Goal: Information Seeking & Learning: Learn about a topic

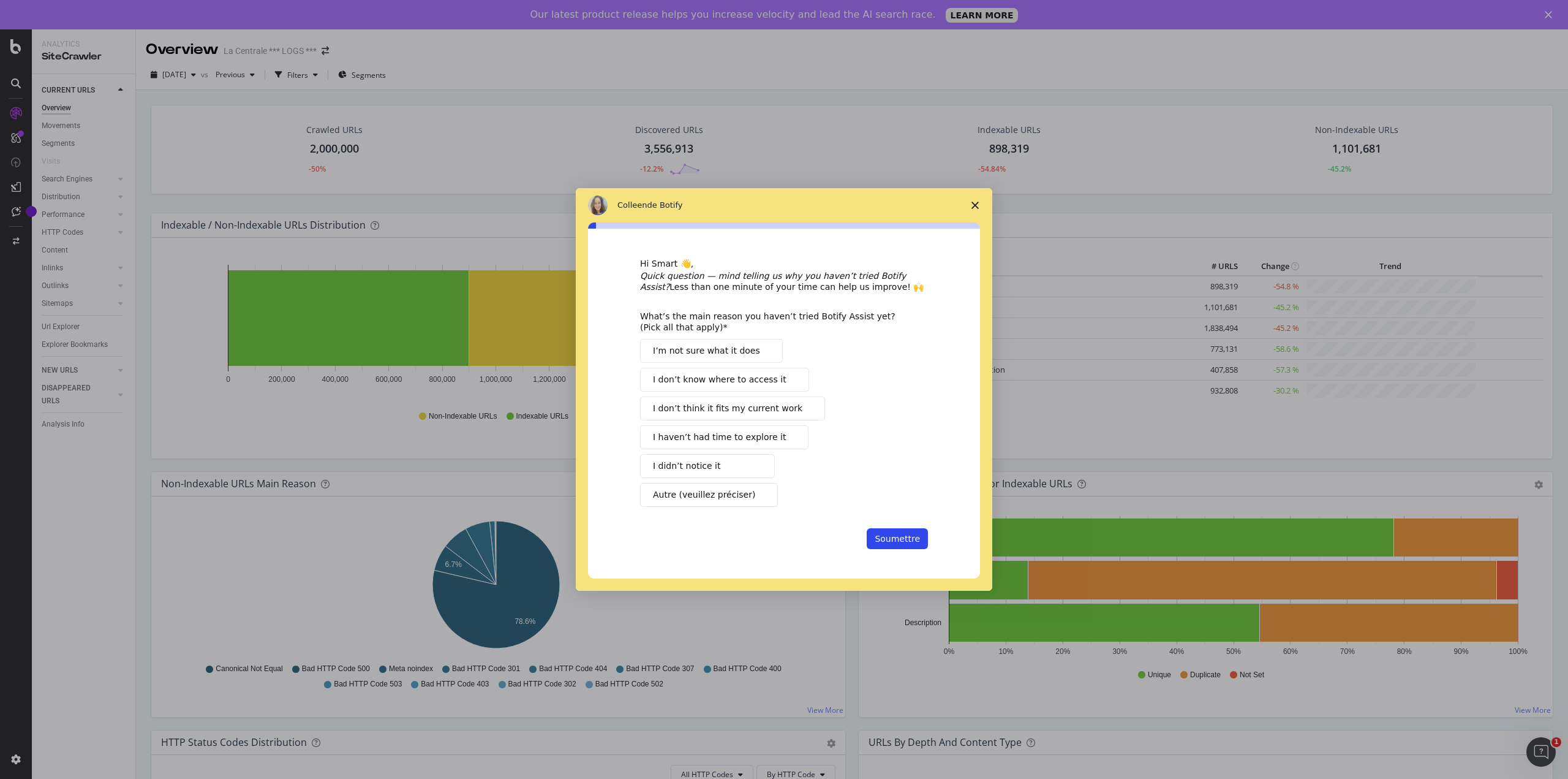
click at [974, 206] on polygon "Fermer l'enquête" at bounding box center [975, 205] width 8 height 8
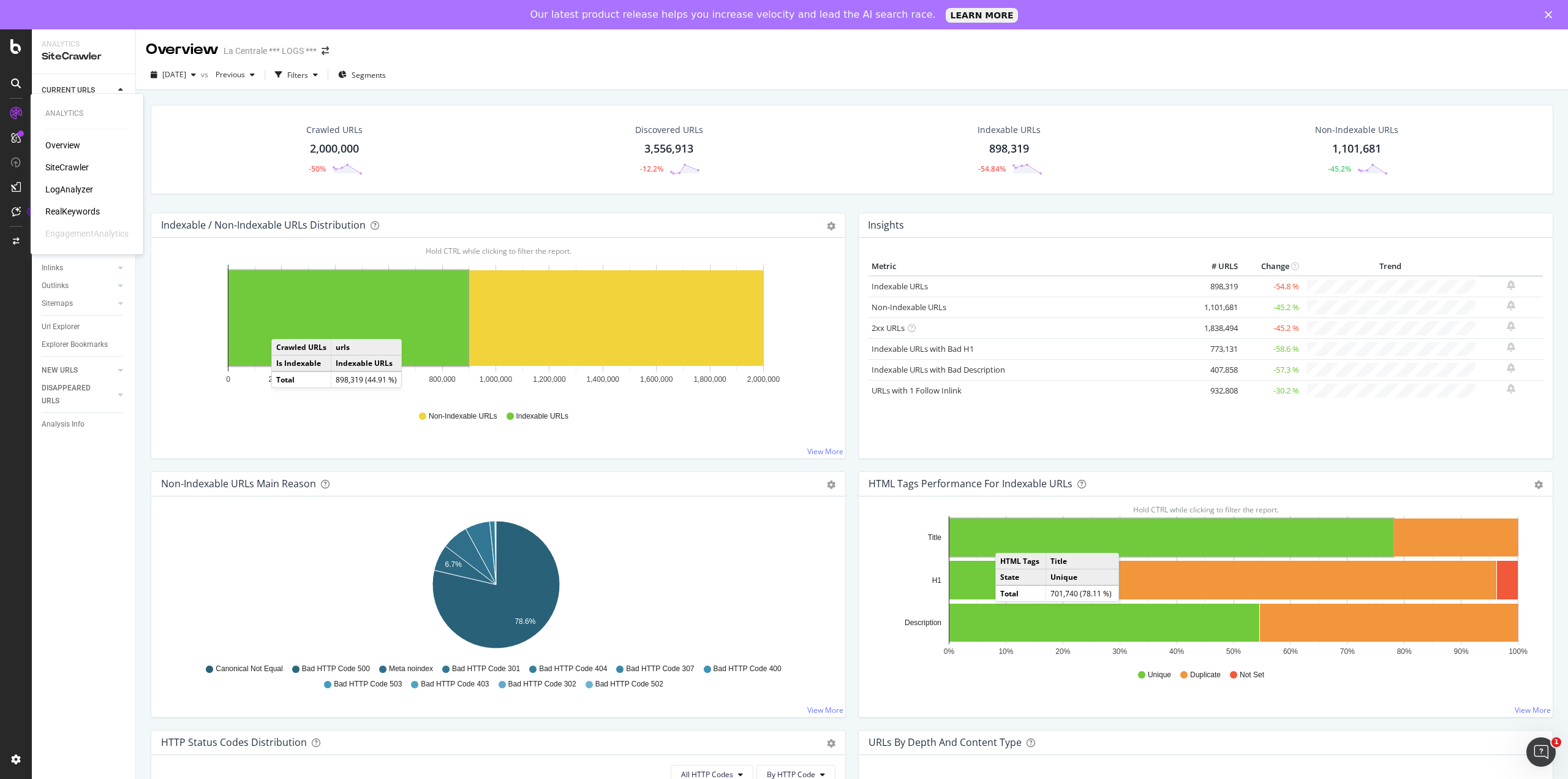
click at [78, 183] on div "Overview SiteCrawler LogAnalyzer RealKeywords EngagementAnalytics" at bounding box center [87, 189] width 83 height 100
click at [83, 190] on div "LogAnalyzer" at bounding box center [69, 189] width 48 height 12
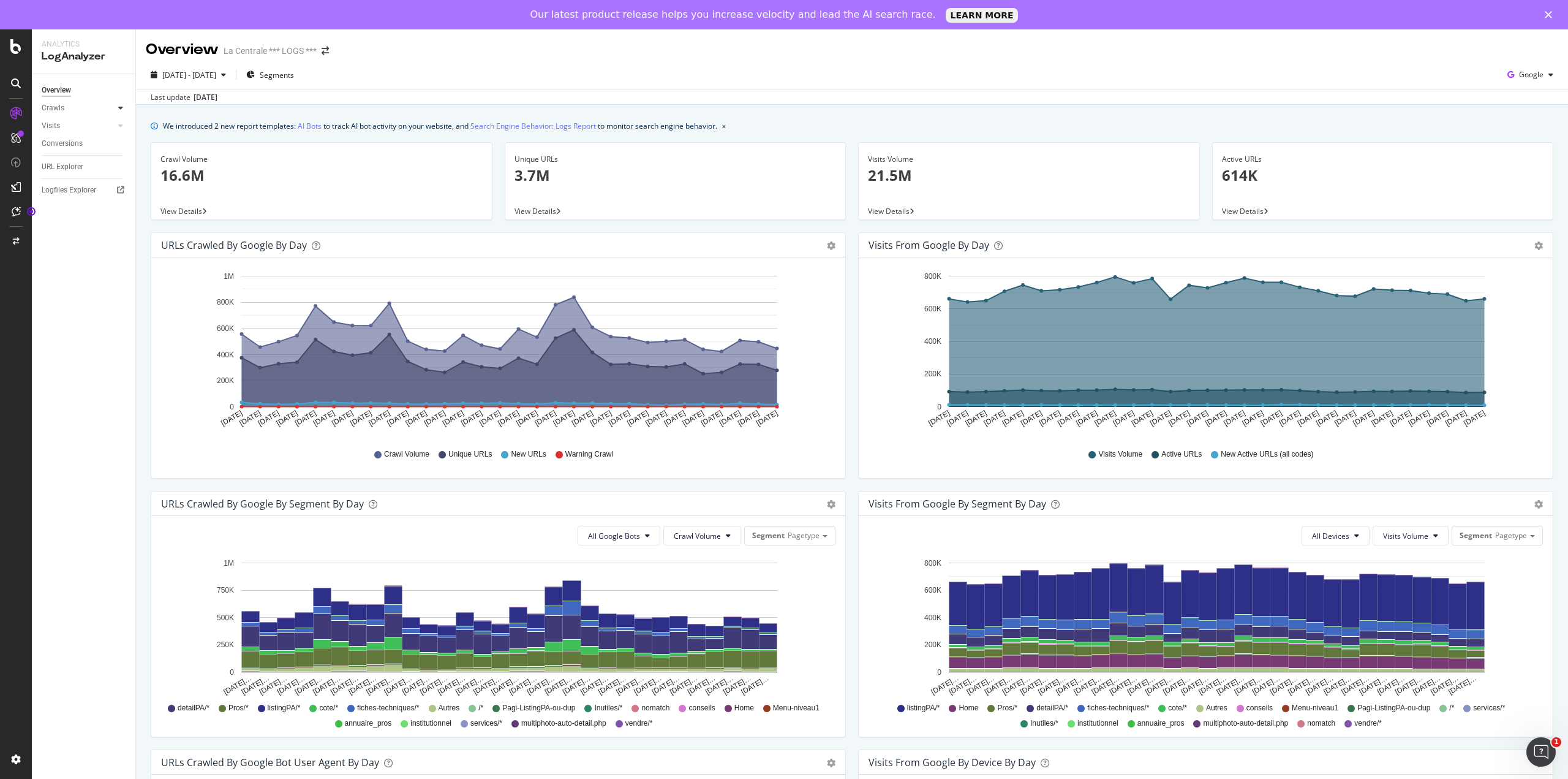
click at [118, 111] on icon at bounding box center [120, 108] width 5 height 8
click at [294, 75] on span "Segments" at bounding box center [277, 74] width 34 height 10
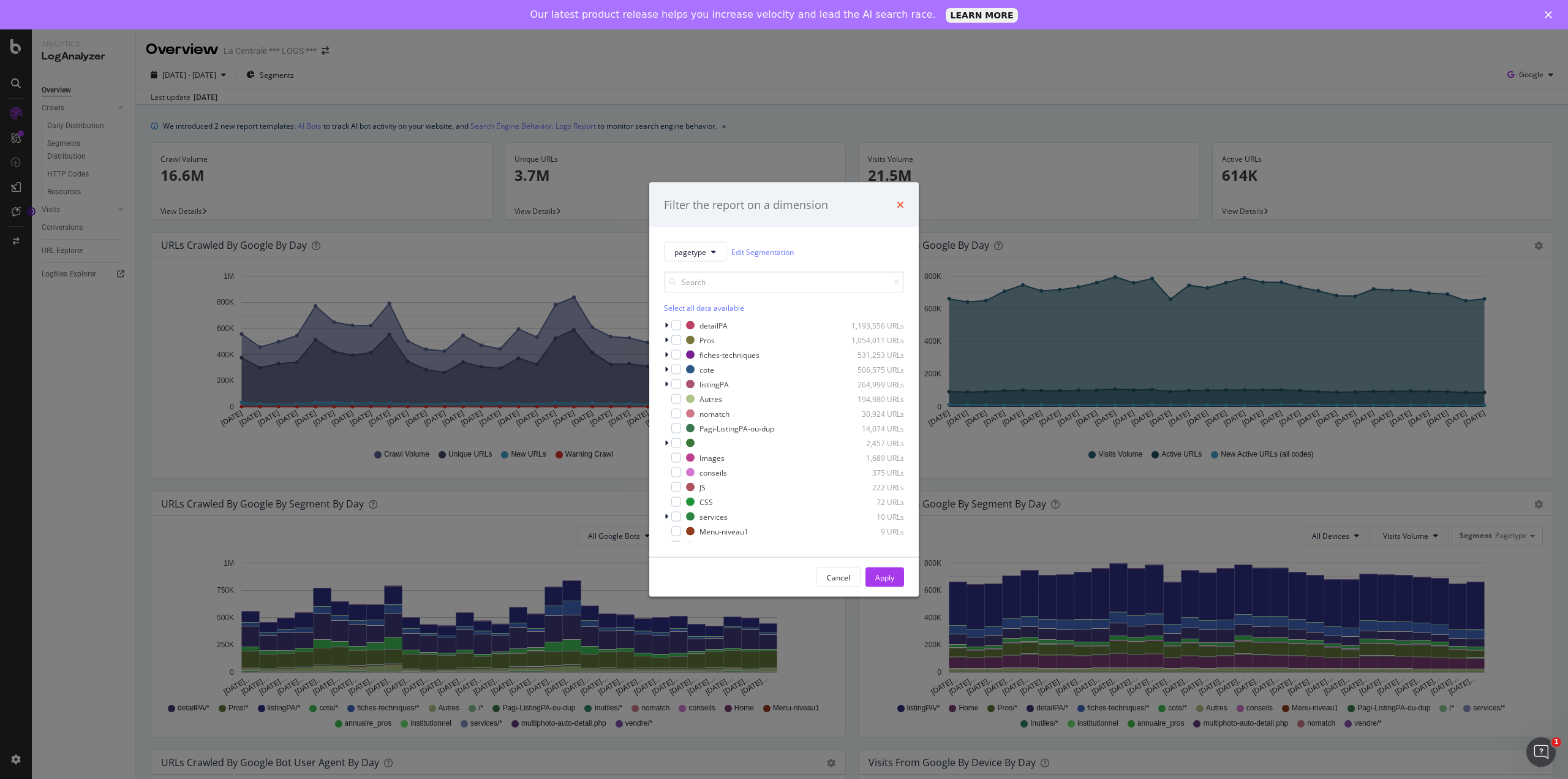
click at [899, 204] on icon "times" at bounding box center [900, 205] width 8 height 10
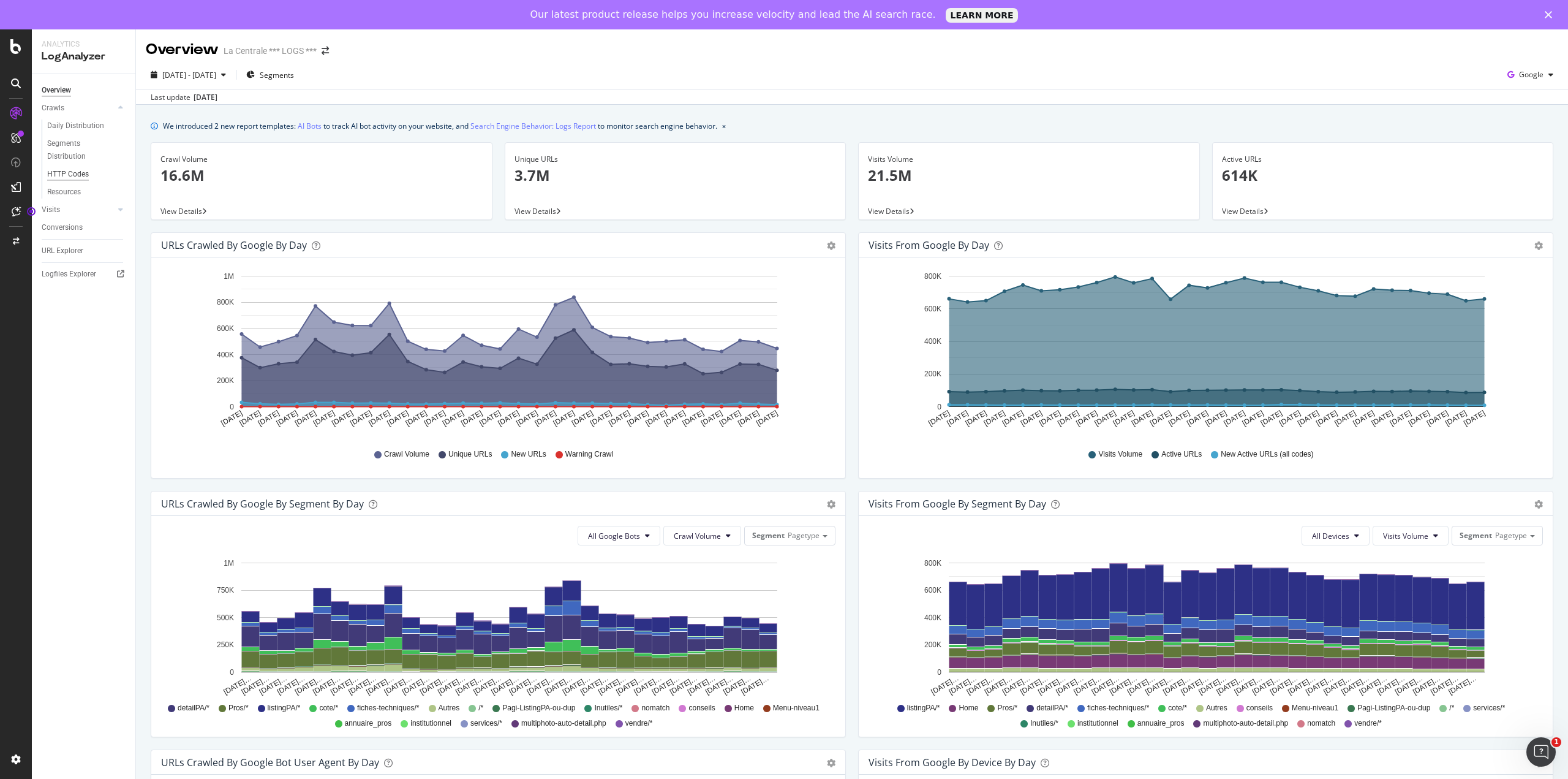
click at [81, 174] on div "HTTP Codes" at bounding box center [68, 174] width 42 height 13
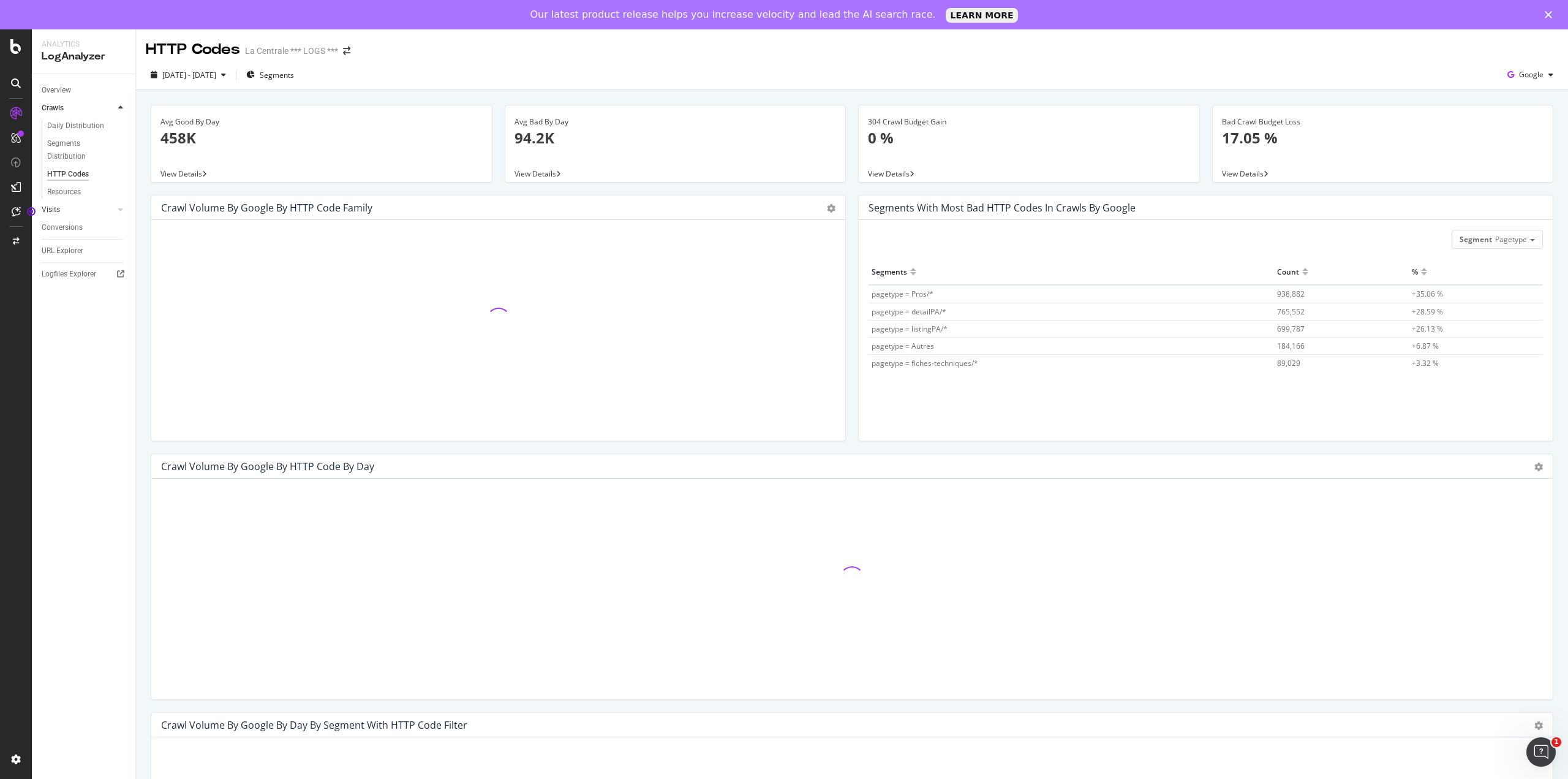
click at [66, 209] on link "Visits" at bounding box center [78, 210] width 73 height 13
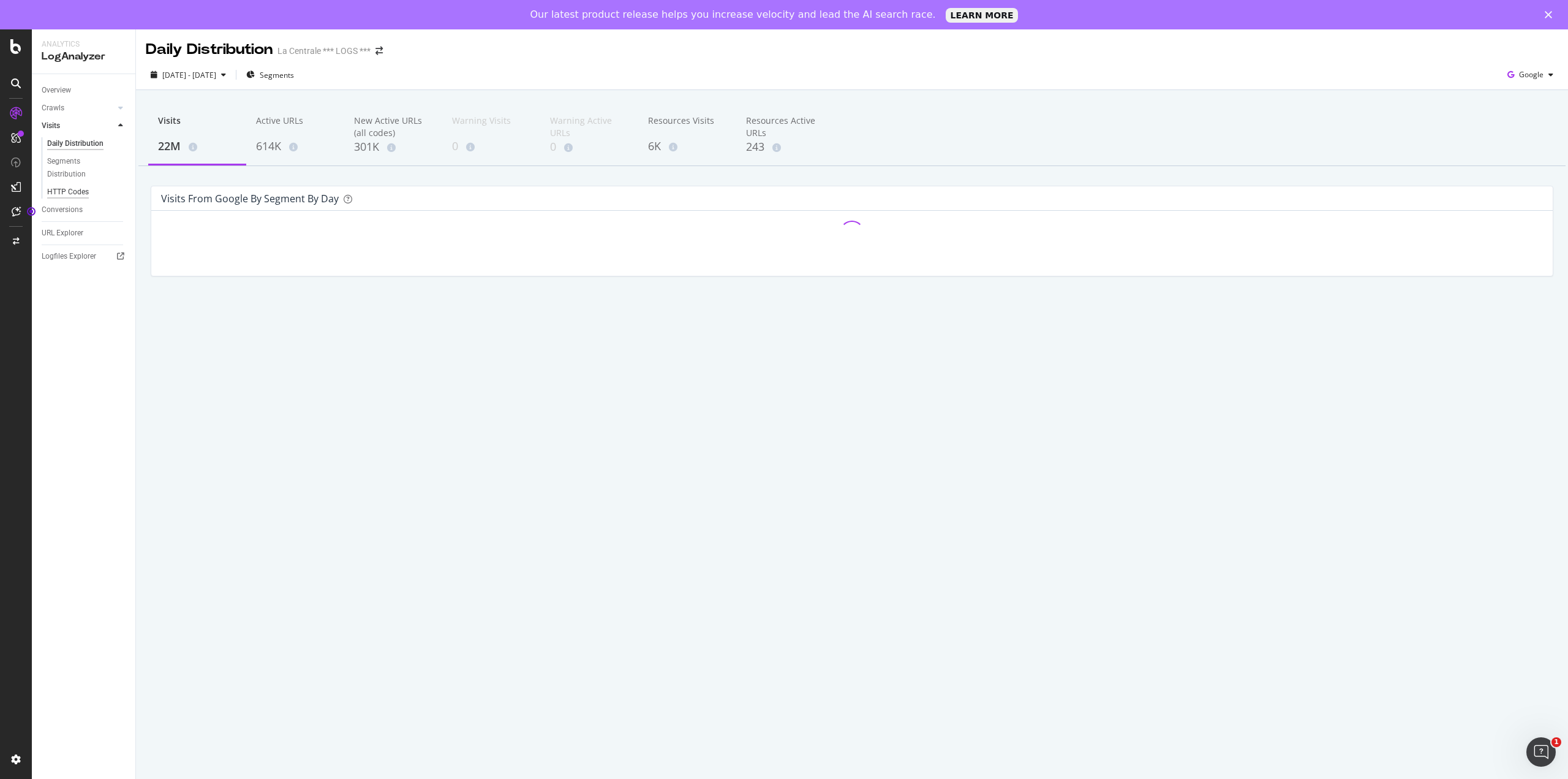
click at [76, 191] on div "HTTP Codes" at bounding box center [68, 192] width 42 height 13
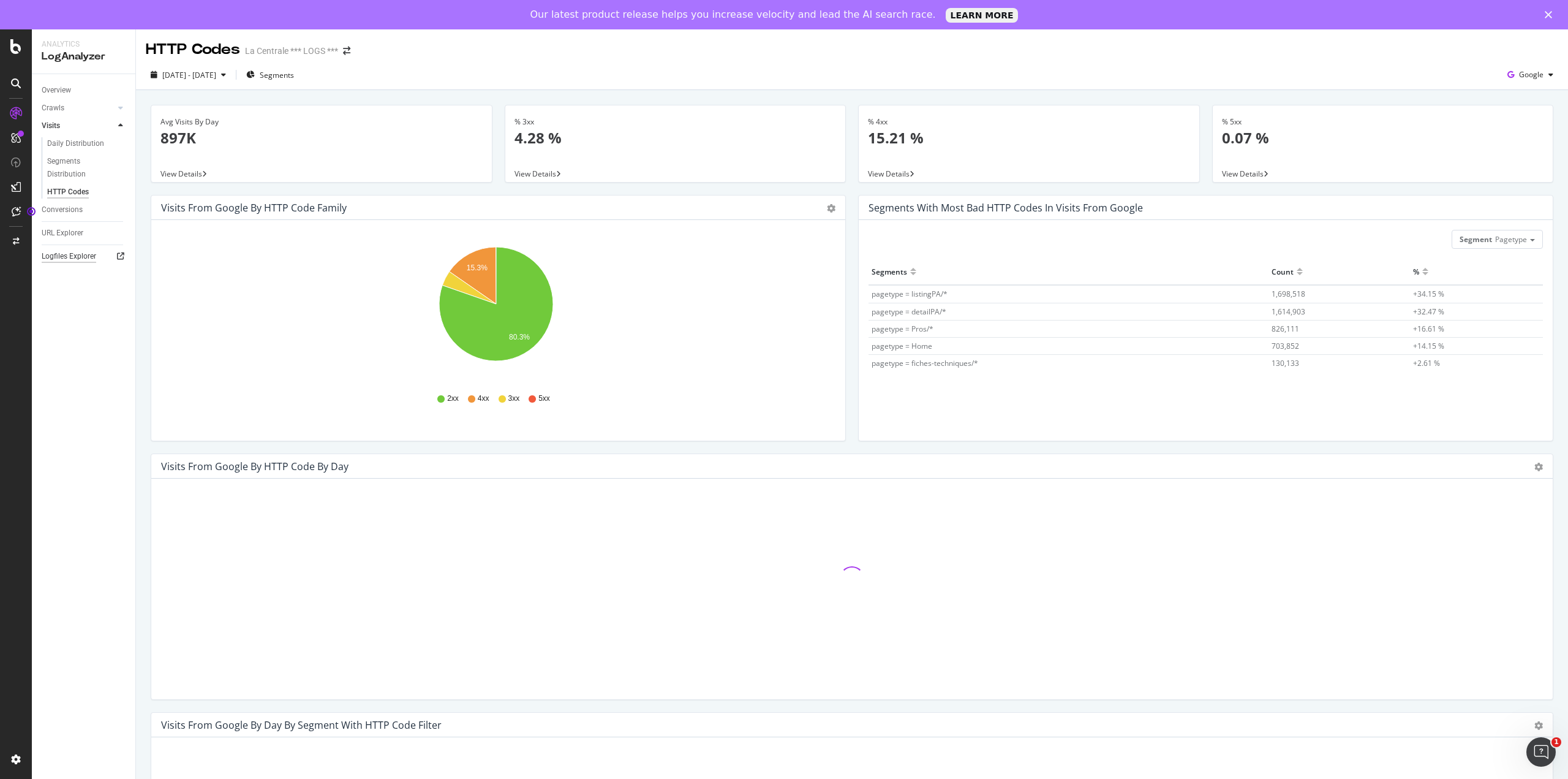
click at [73, 260] on div "Logfiles Explorer" at bounding box center [69, 256] width 55 height 13
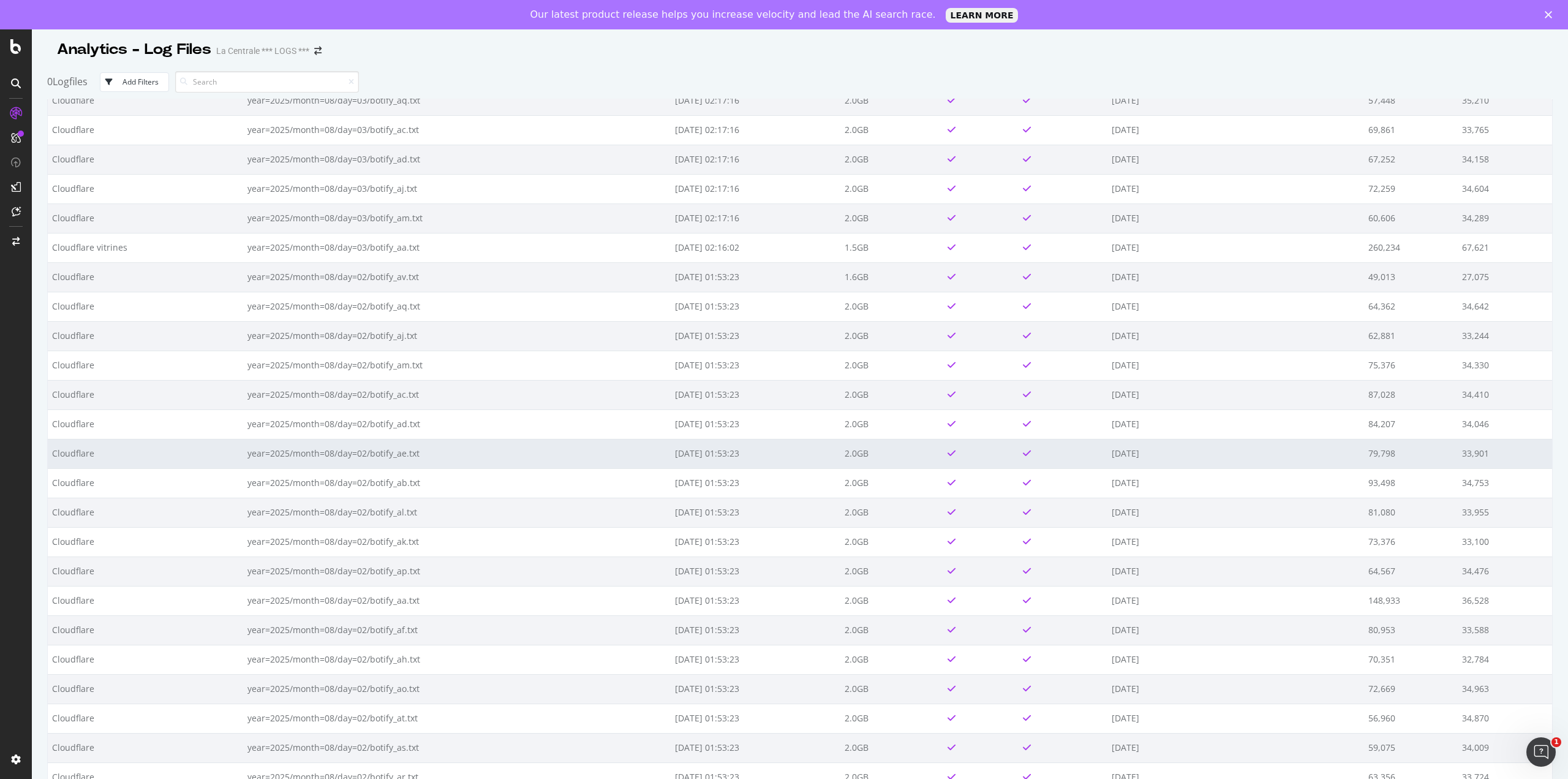
scroll to position [5228, 0]
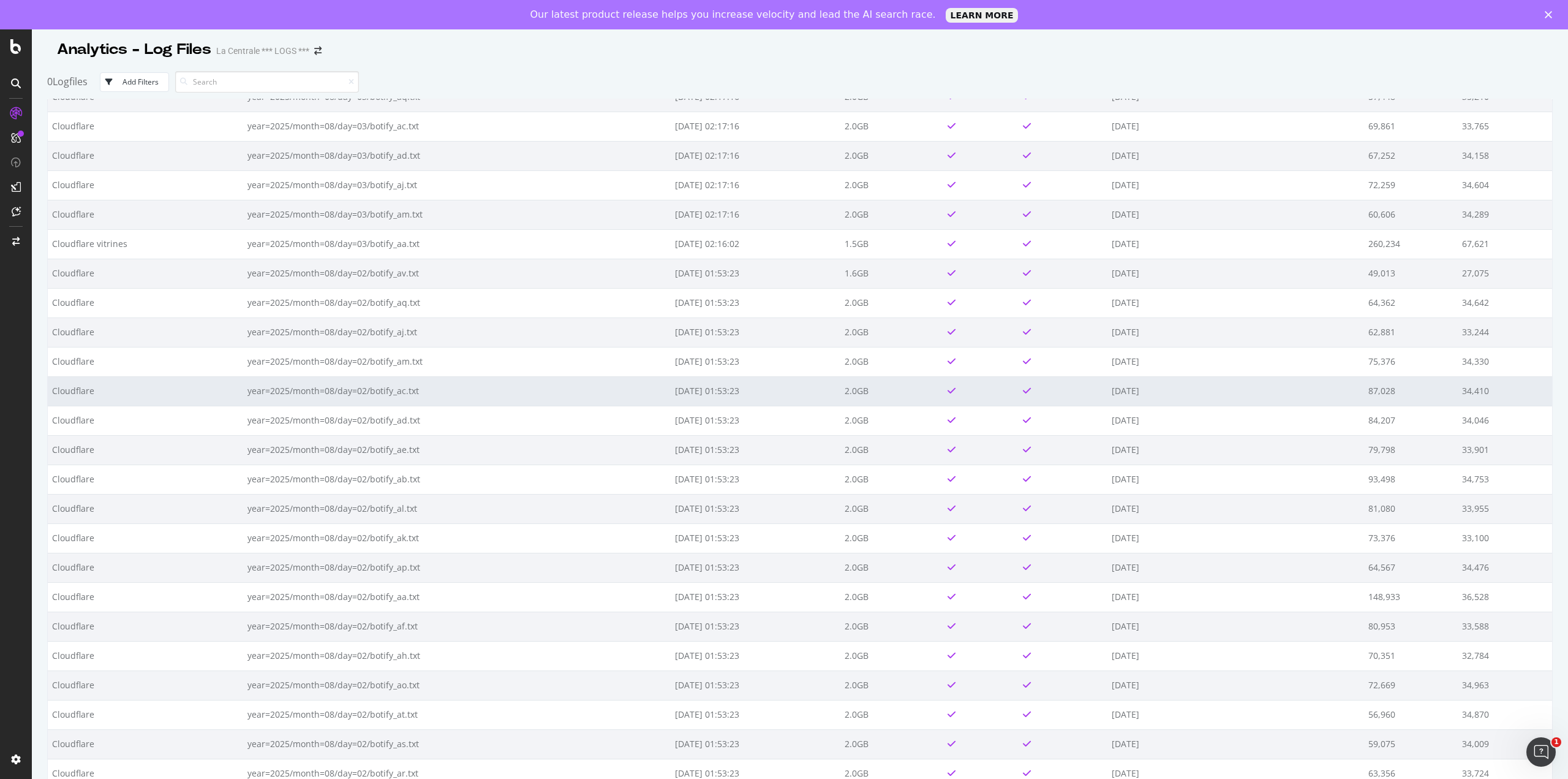
click at [358, 404] on td "year=2025/month=08/day=02/botify_ac.txt" at bounding box center [456, 391] width 428 height 29
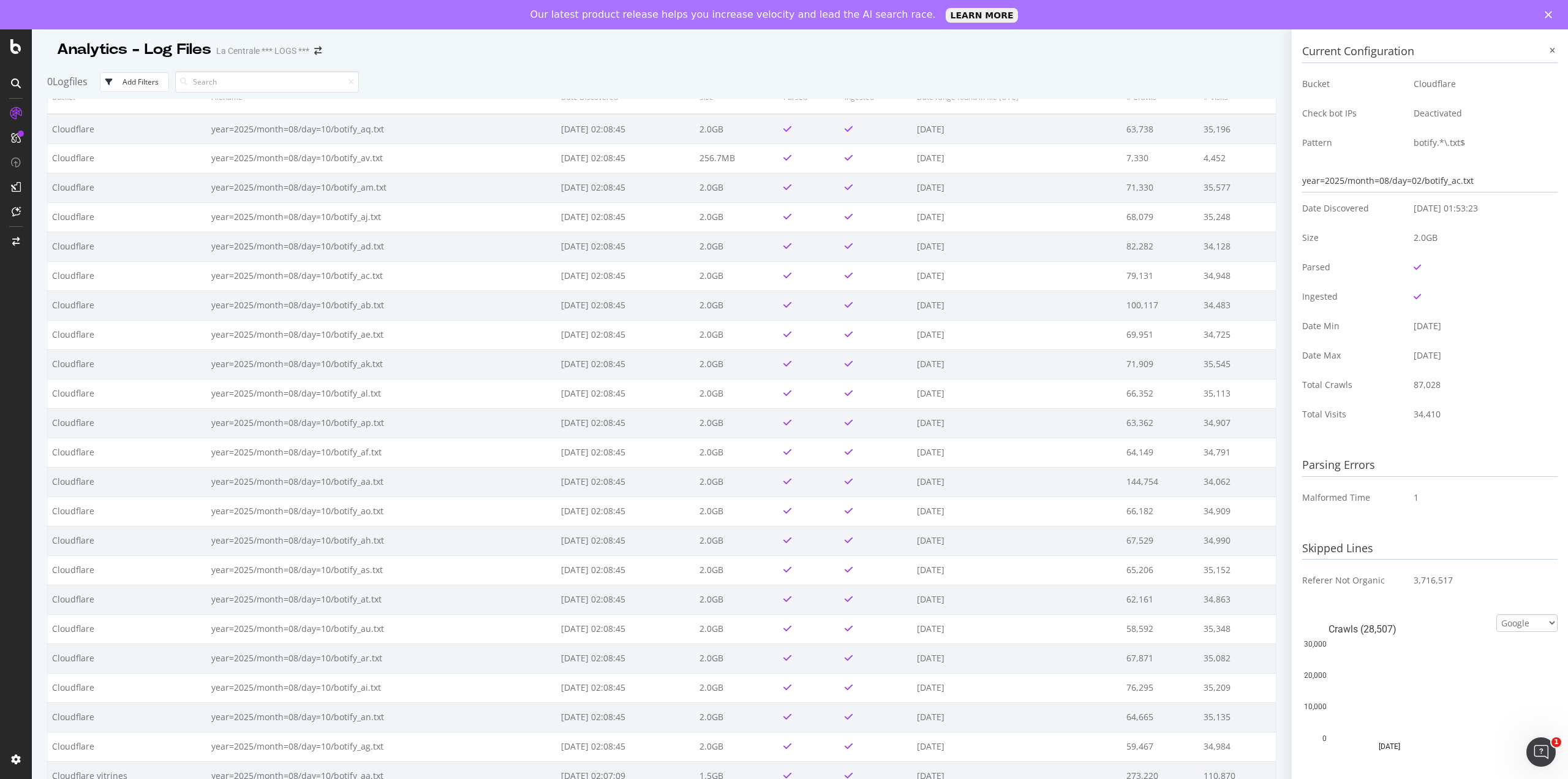
scroll to position [0, 0]
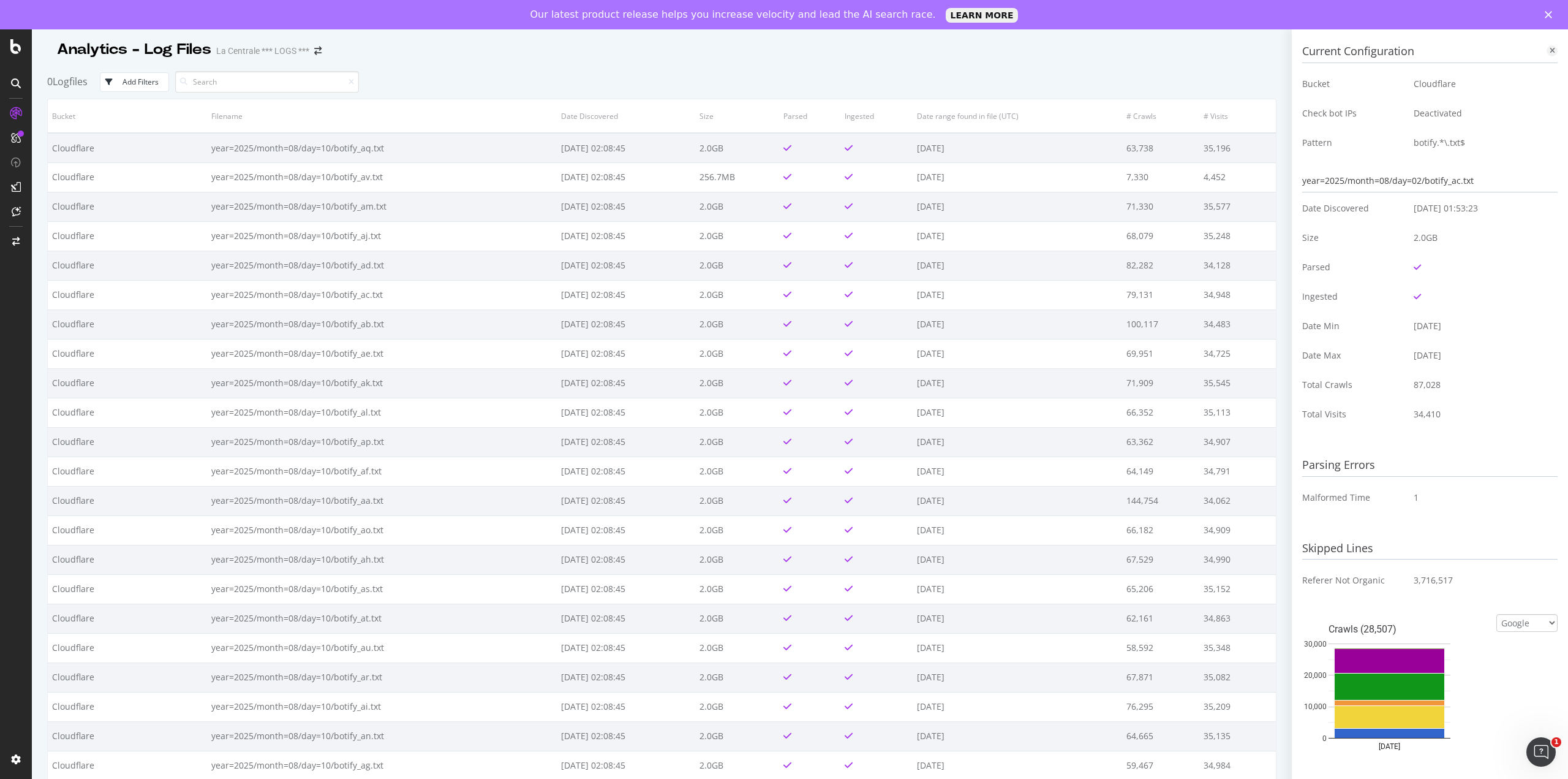
click at [1547, 51] on div at bounding box center [1552, 51] width 11 height 11
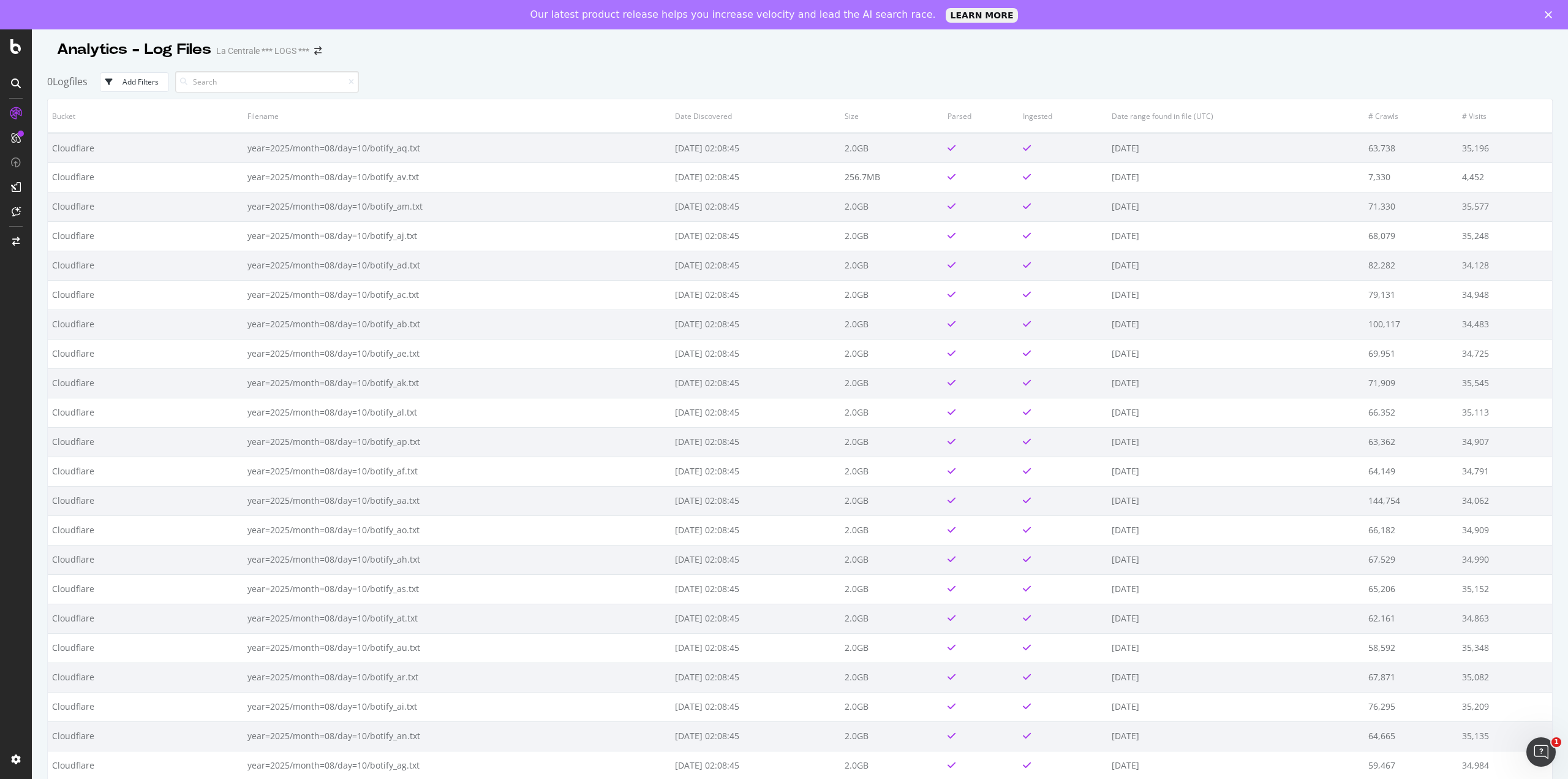
click at [126, 85] on div "Add Filters" at bounding box center [141, 81] width 36 height 10
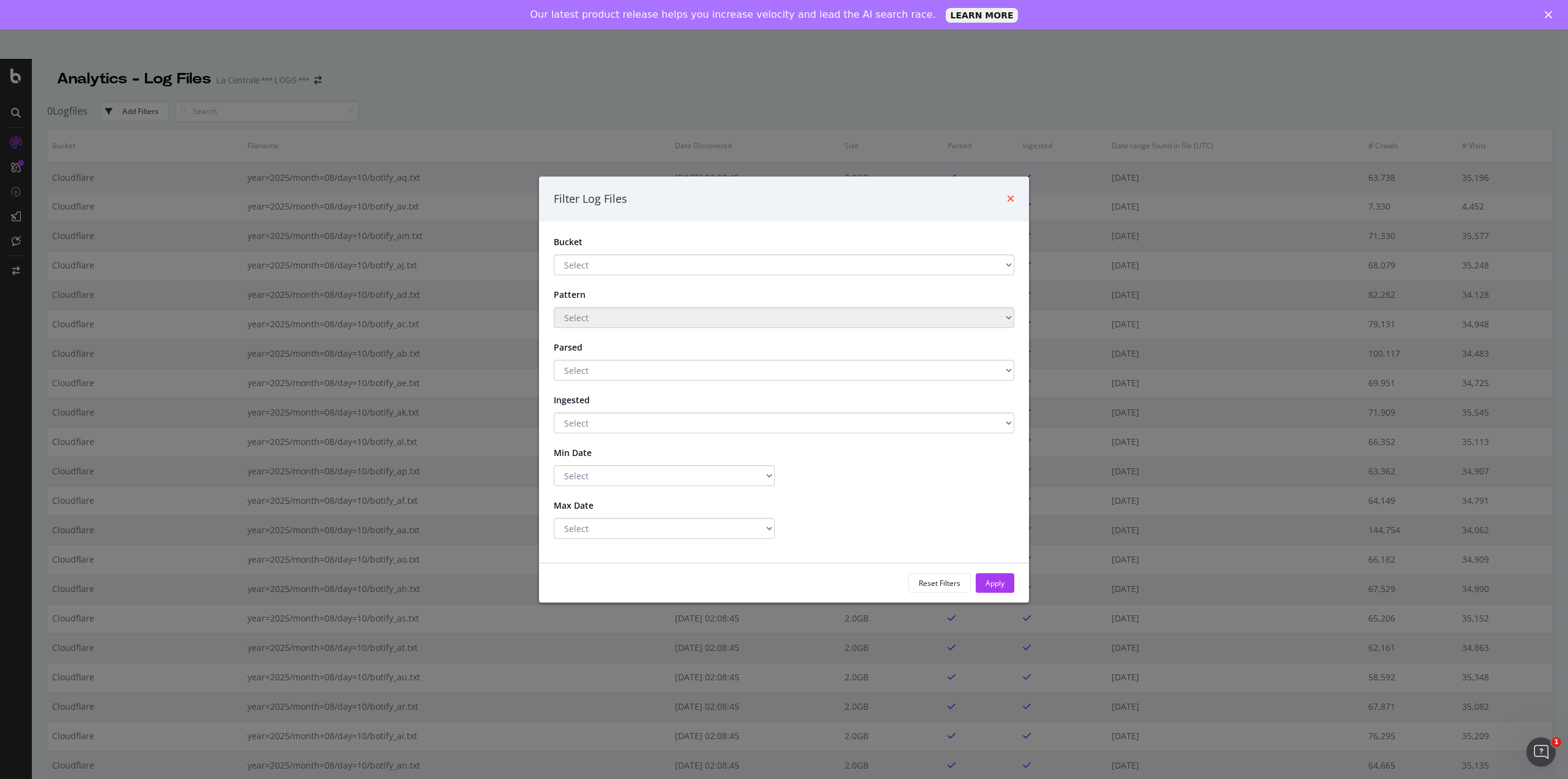
click at [1013, 201] on icon "times" at bounding box center [1011, 199] width 8 height 10
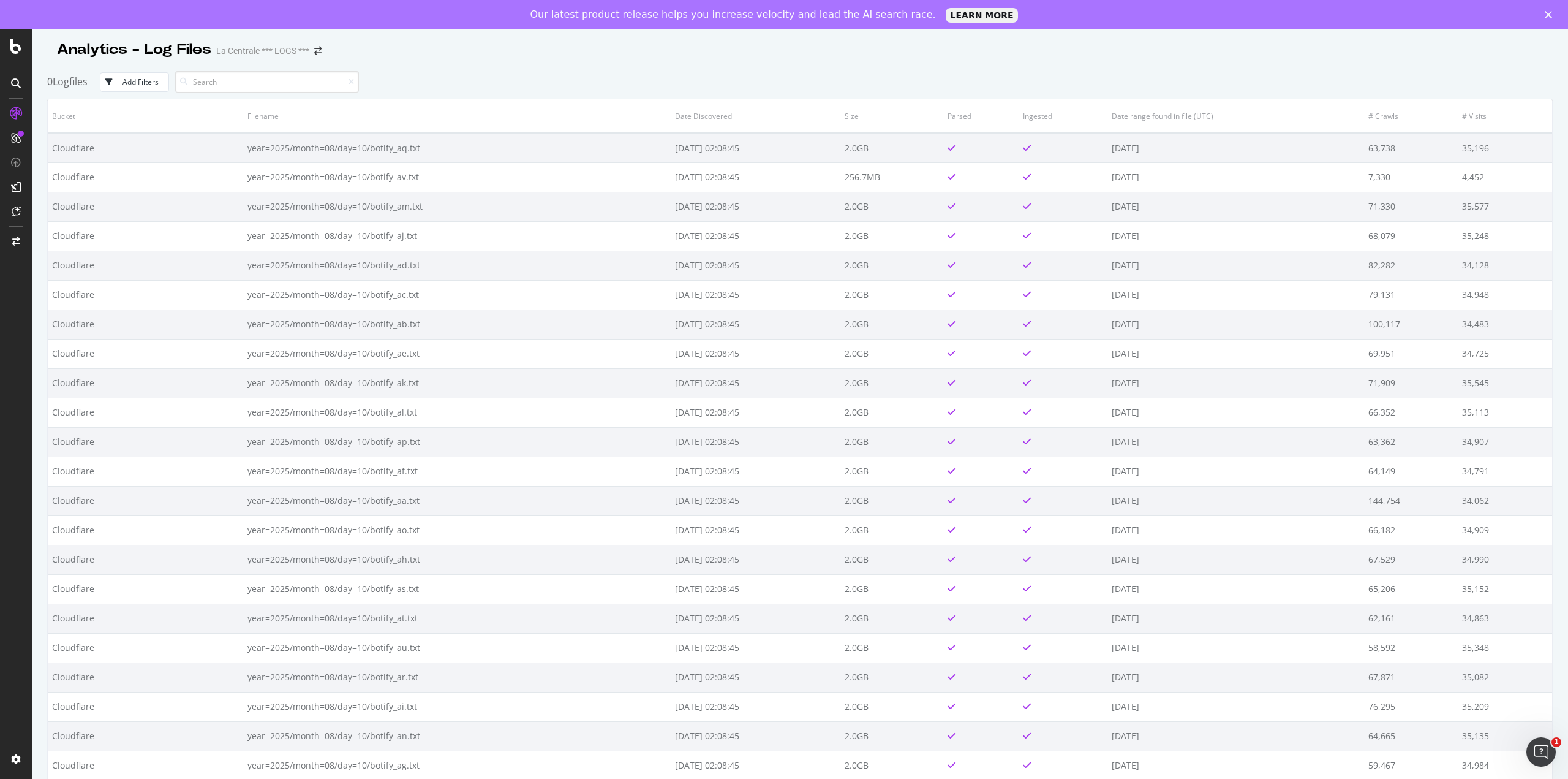
click at [104, 115] on th "Bucket" at bounding box center [145, 115] width 195 height 33
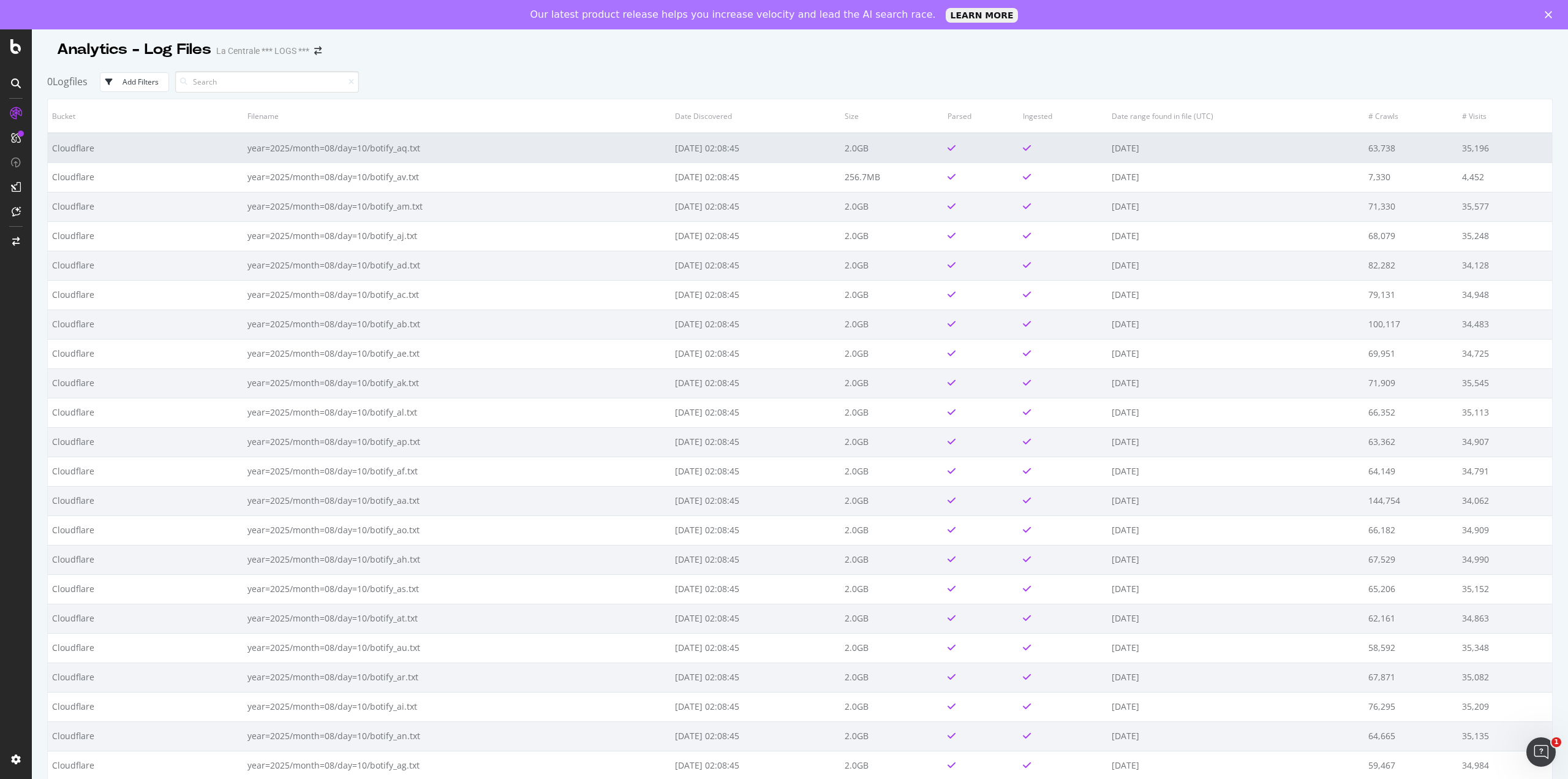
click at [93, 147] on td "Cloudflare" at bounding box center [145, 147] width 195 height 29
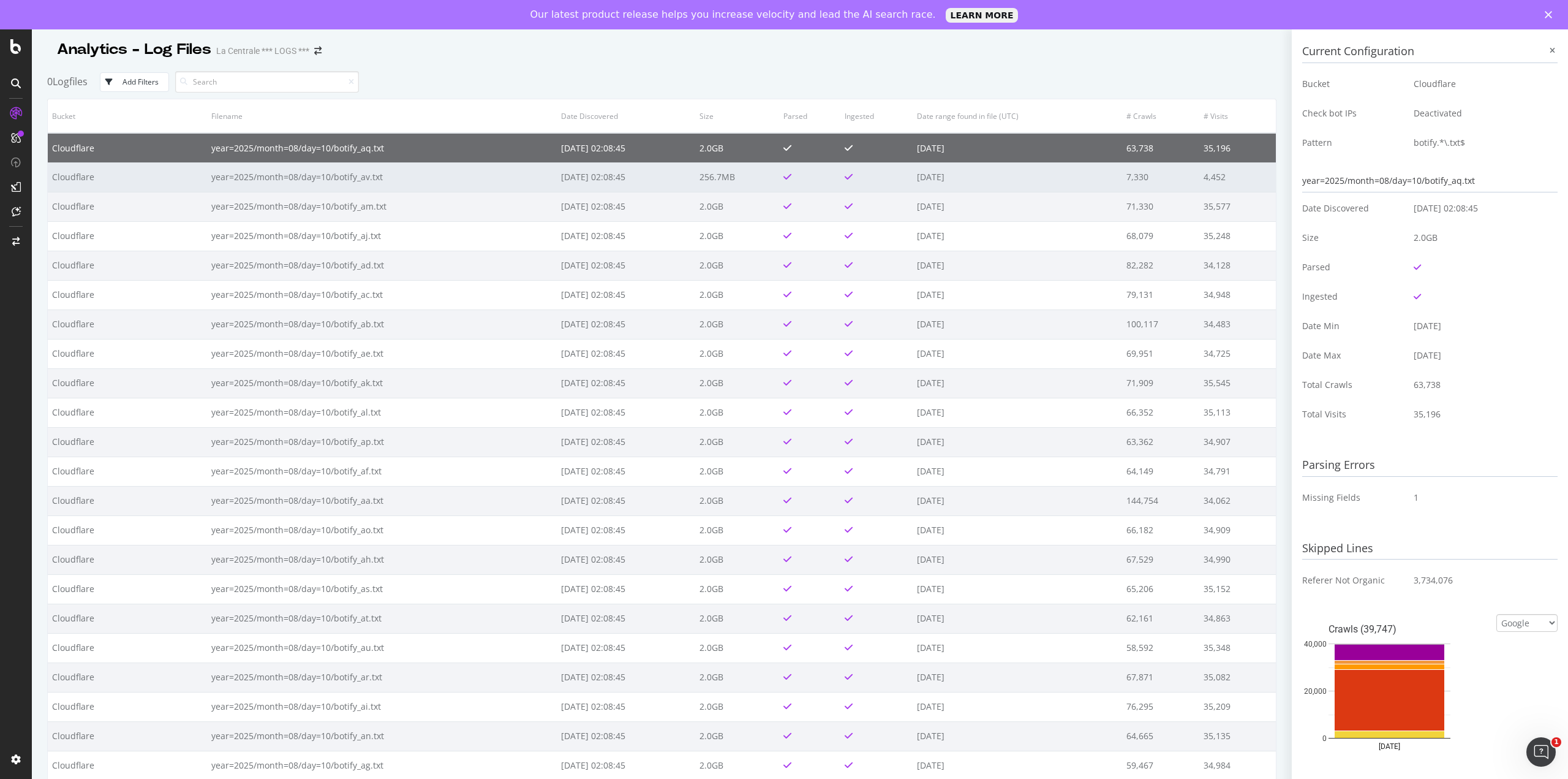
click at [109, 175] on td "Cloudflare" at bounding box center [127, 177] width 159 height 29
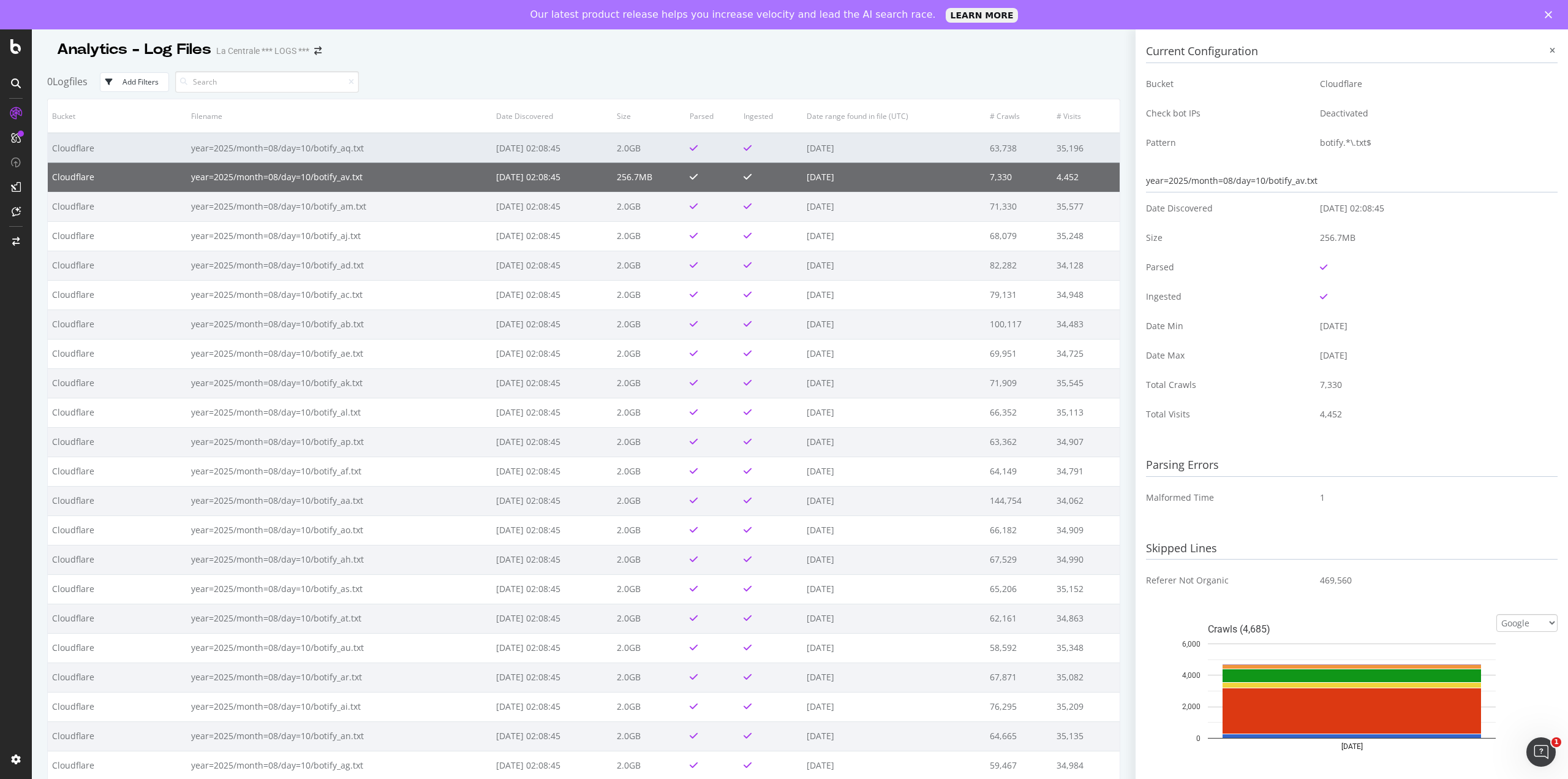
click at [94, 142] on td "Cloudflare" at bounding box center [117, 147] width 139 height 29
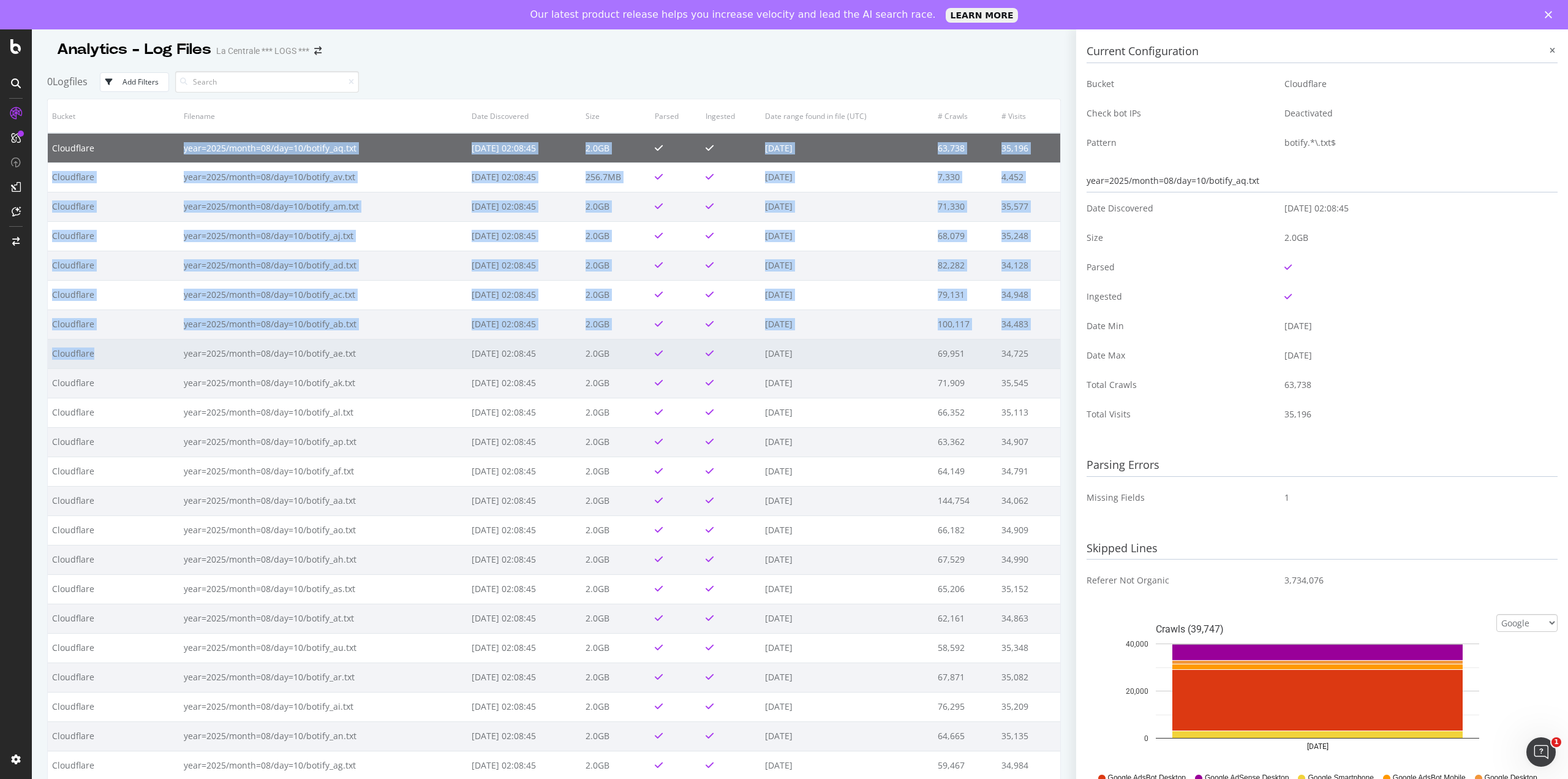
click at [154, 354] on td "Cloudflare" at bounding box center [113, 353] width 132 height 29
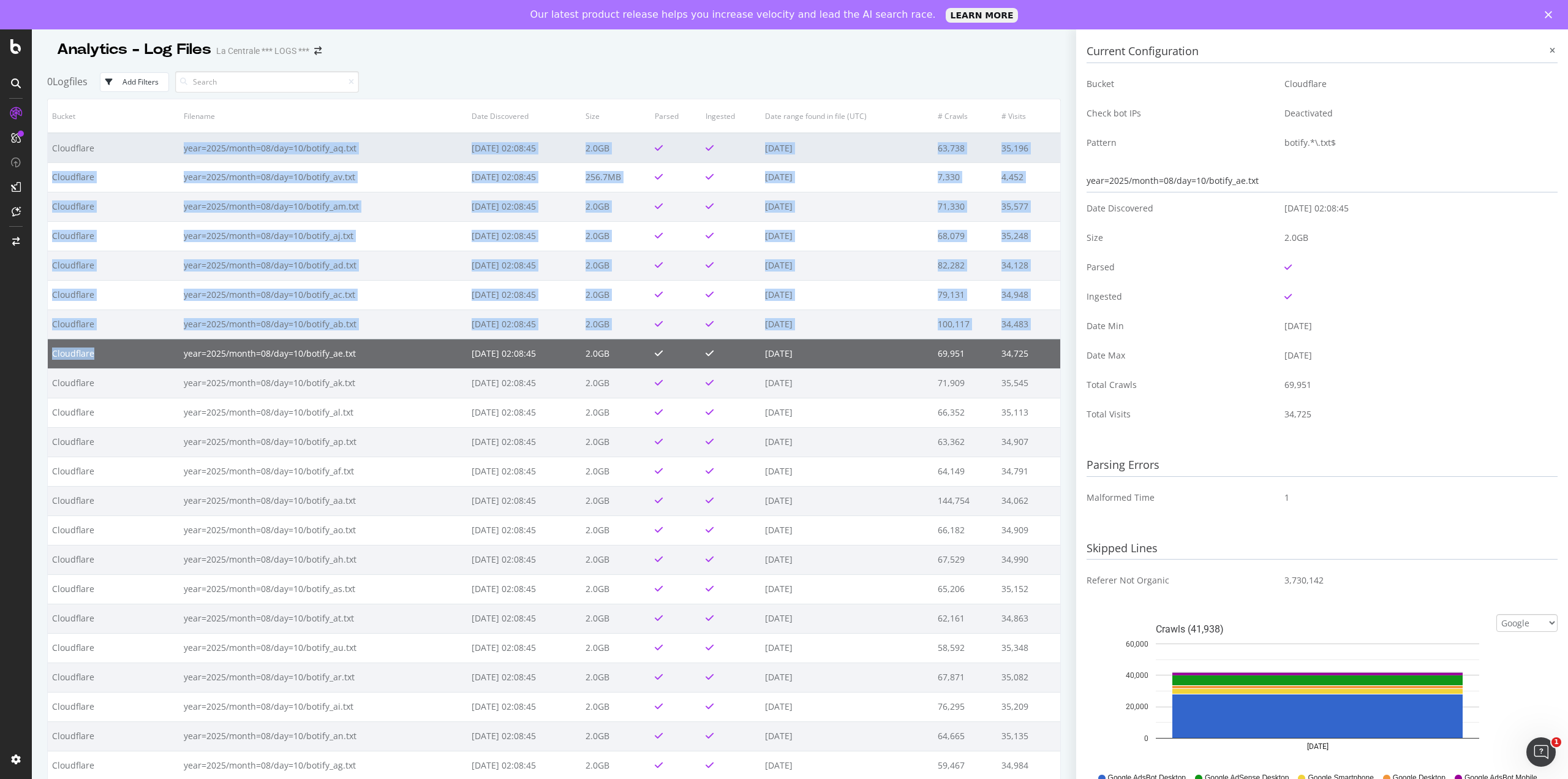
click at [109, 160] on td "Cloudflare" at bounding box center [113, 147] width 132 height 29
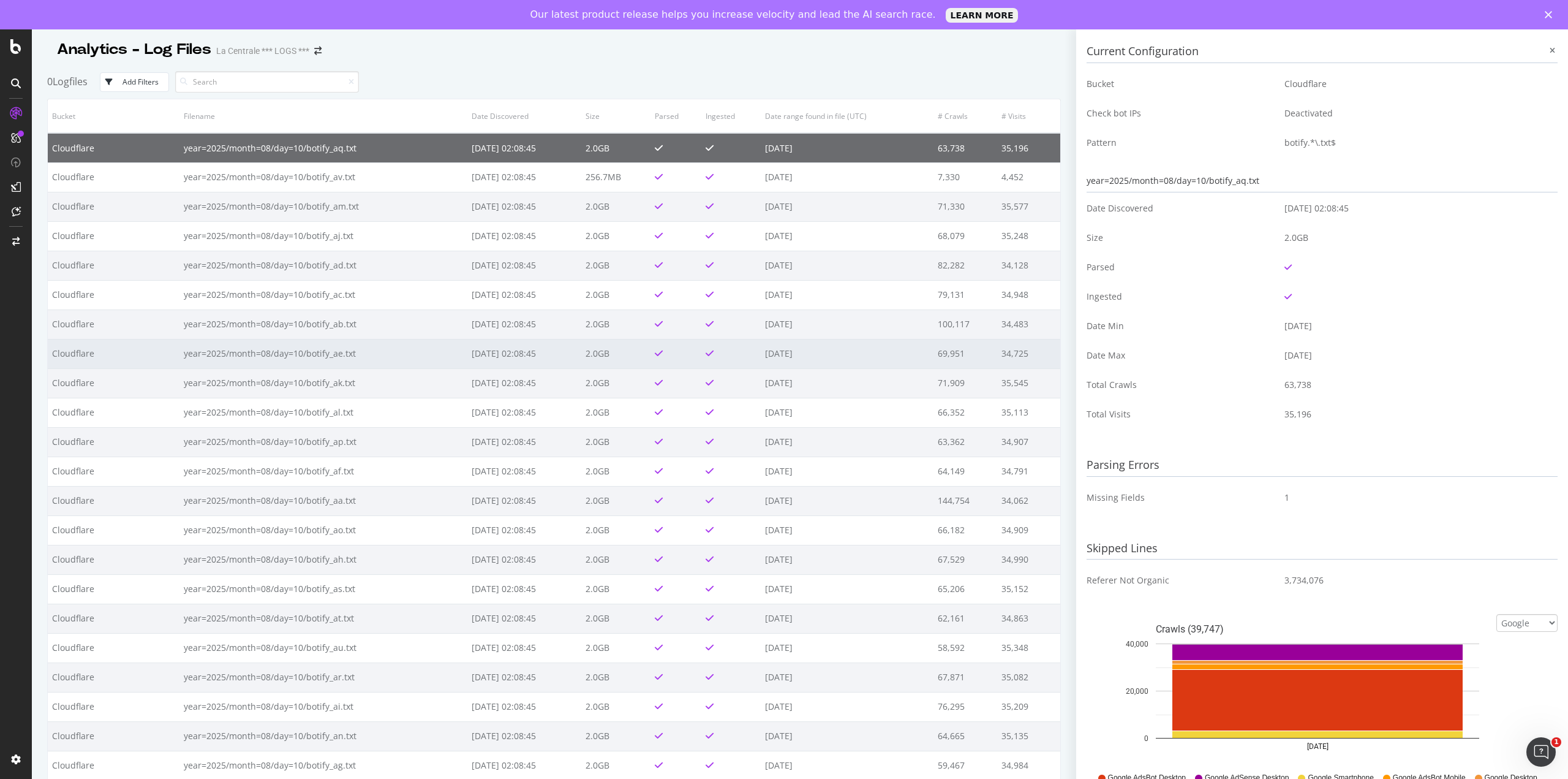
click at [142, 358] on td "Cloudflare" at bounding box center [113, 353] width 132 height 29
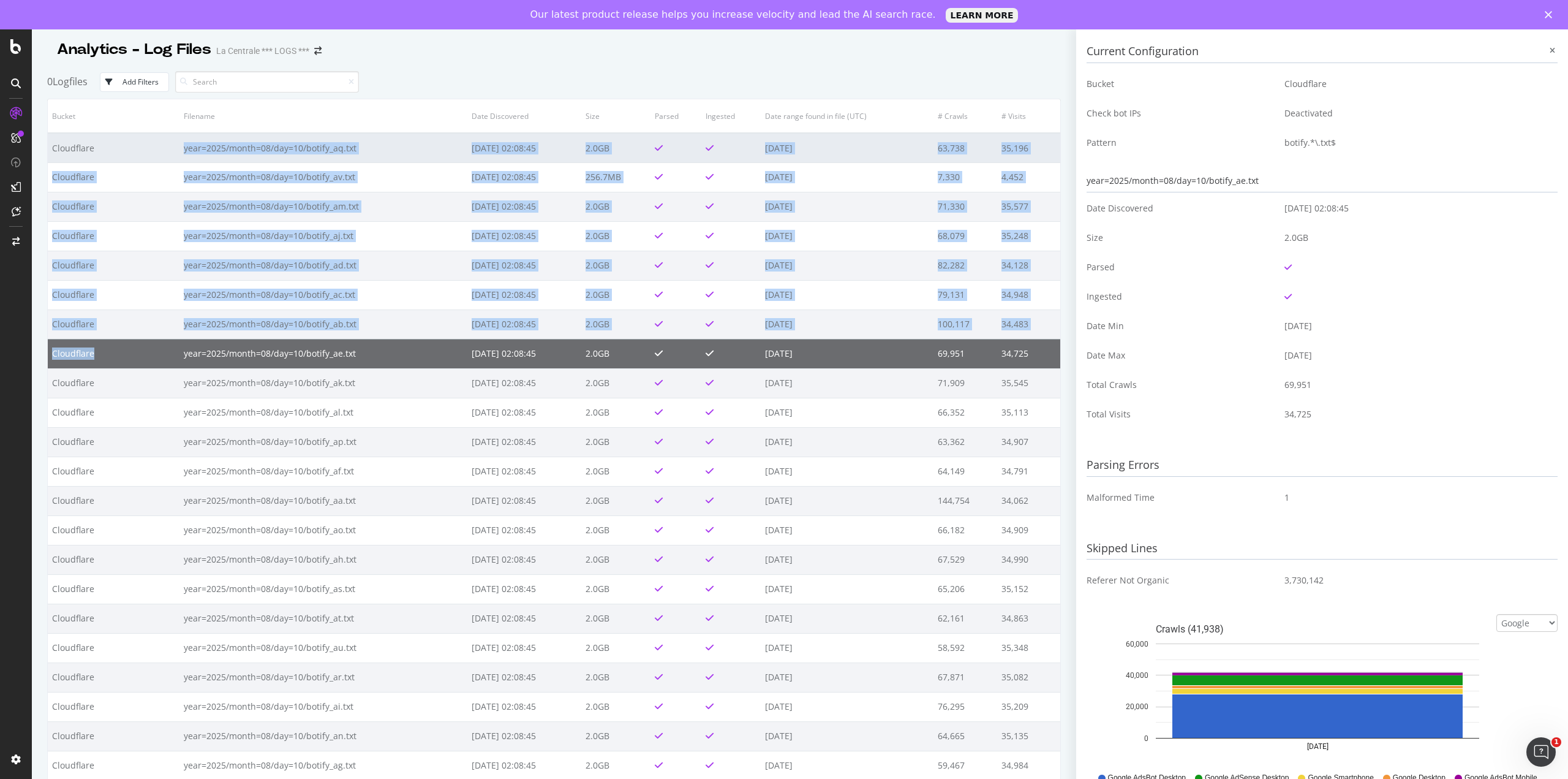
click at [153, 140] on td "Cloudflare" at bounding box center [113, 147] width 132 height 29
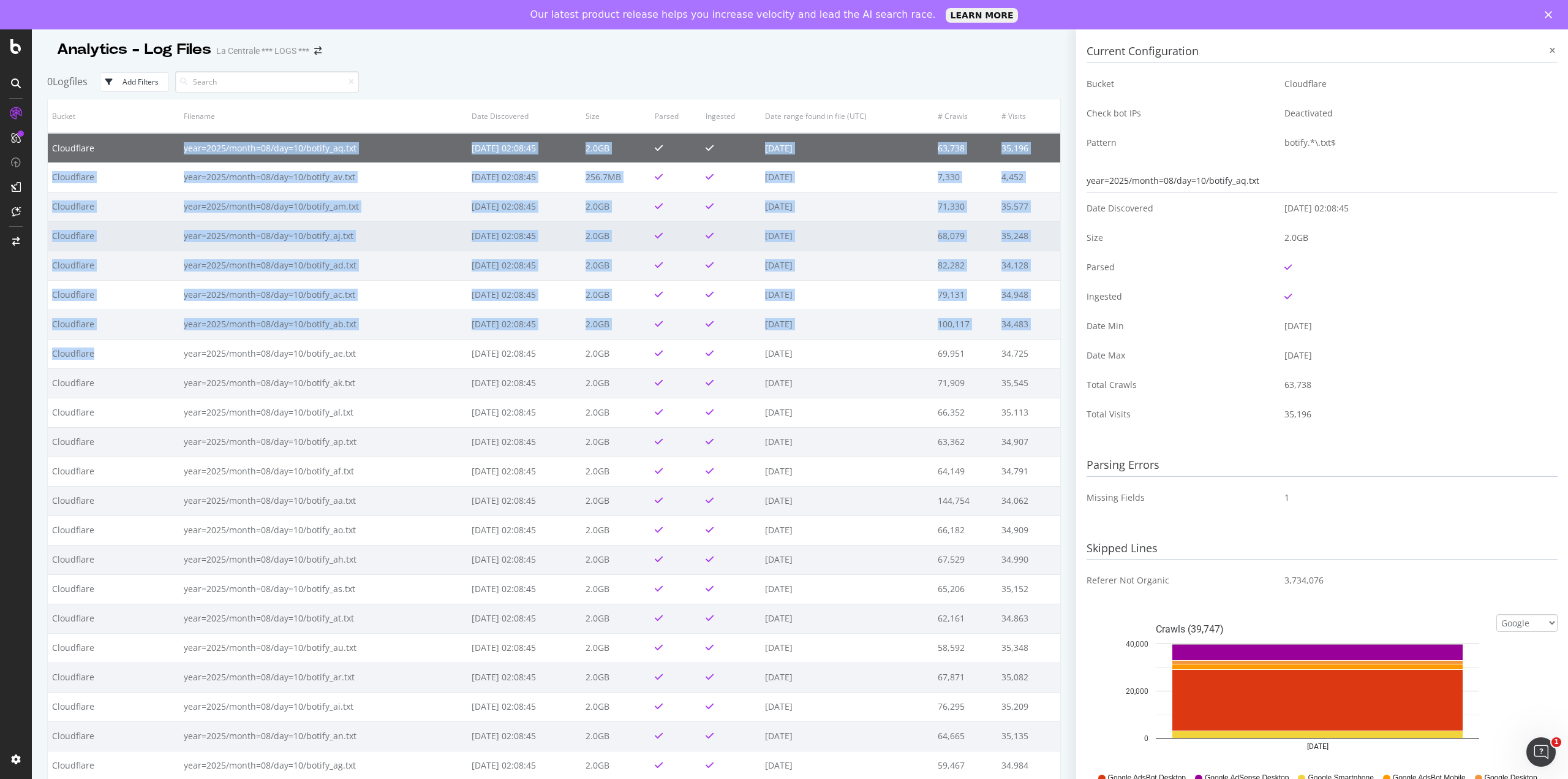
click at [138, 223] on td "Cloudflare" at bounding box center [113, 236] width 132 height 29
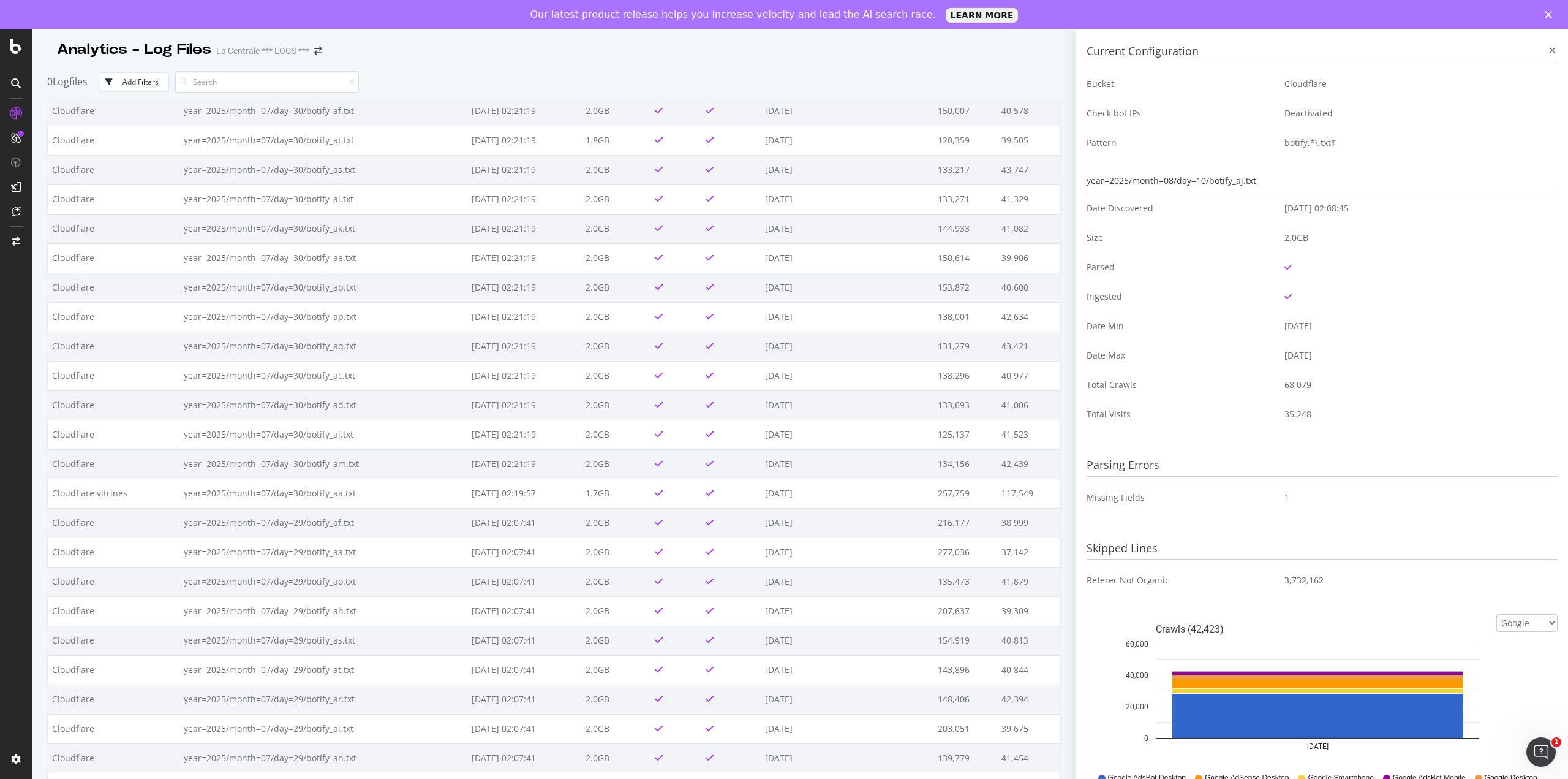
scroll to position [7780, 0]
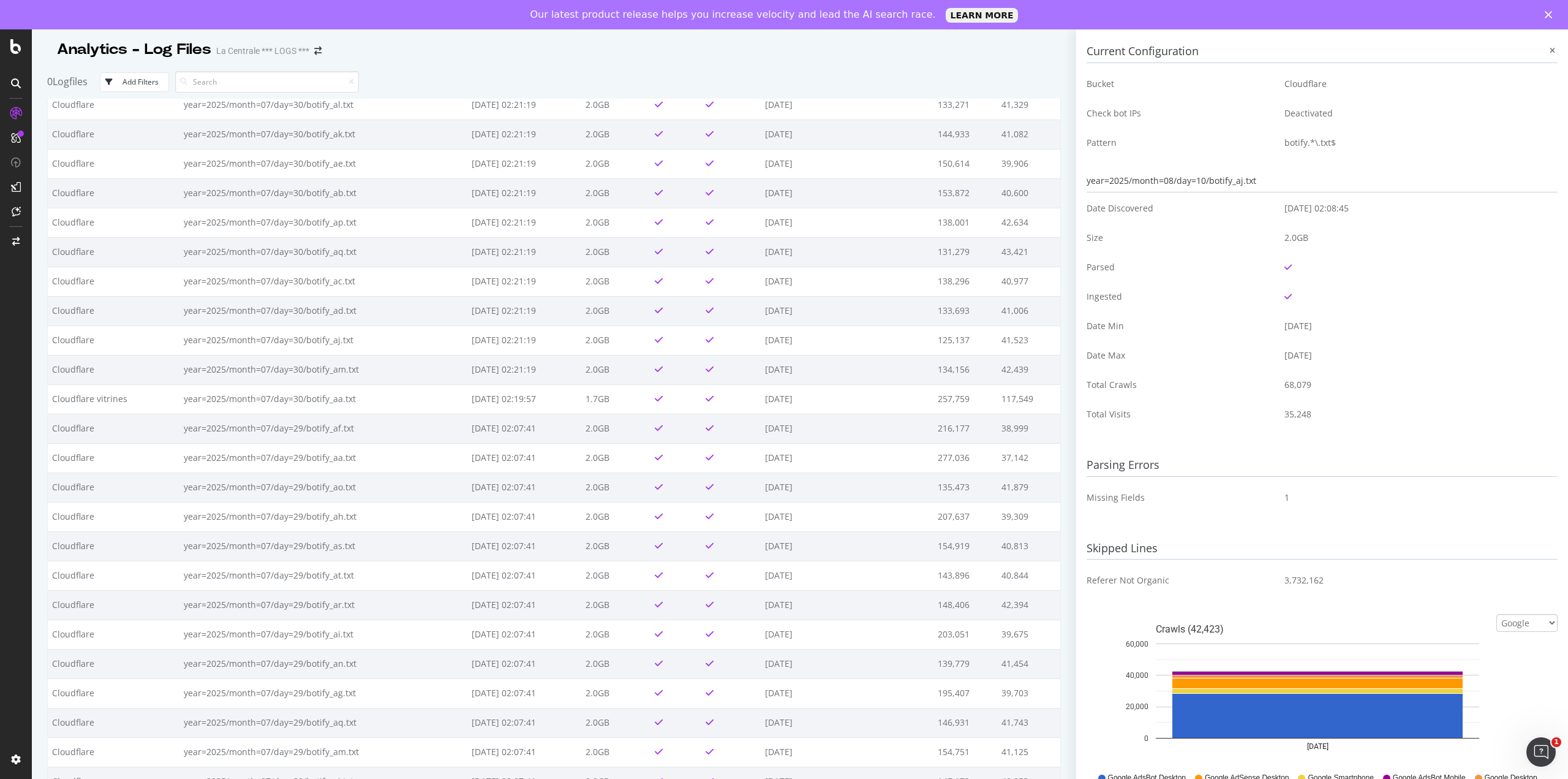
click at [1550, 51] on icon at bounding box center [1552, 51] width 5 height 8
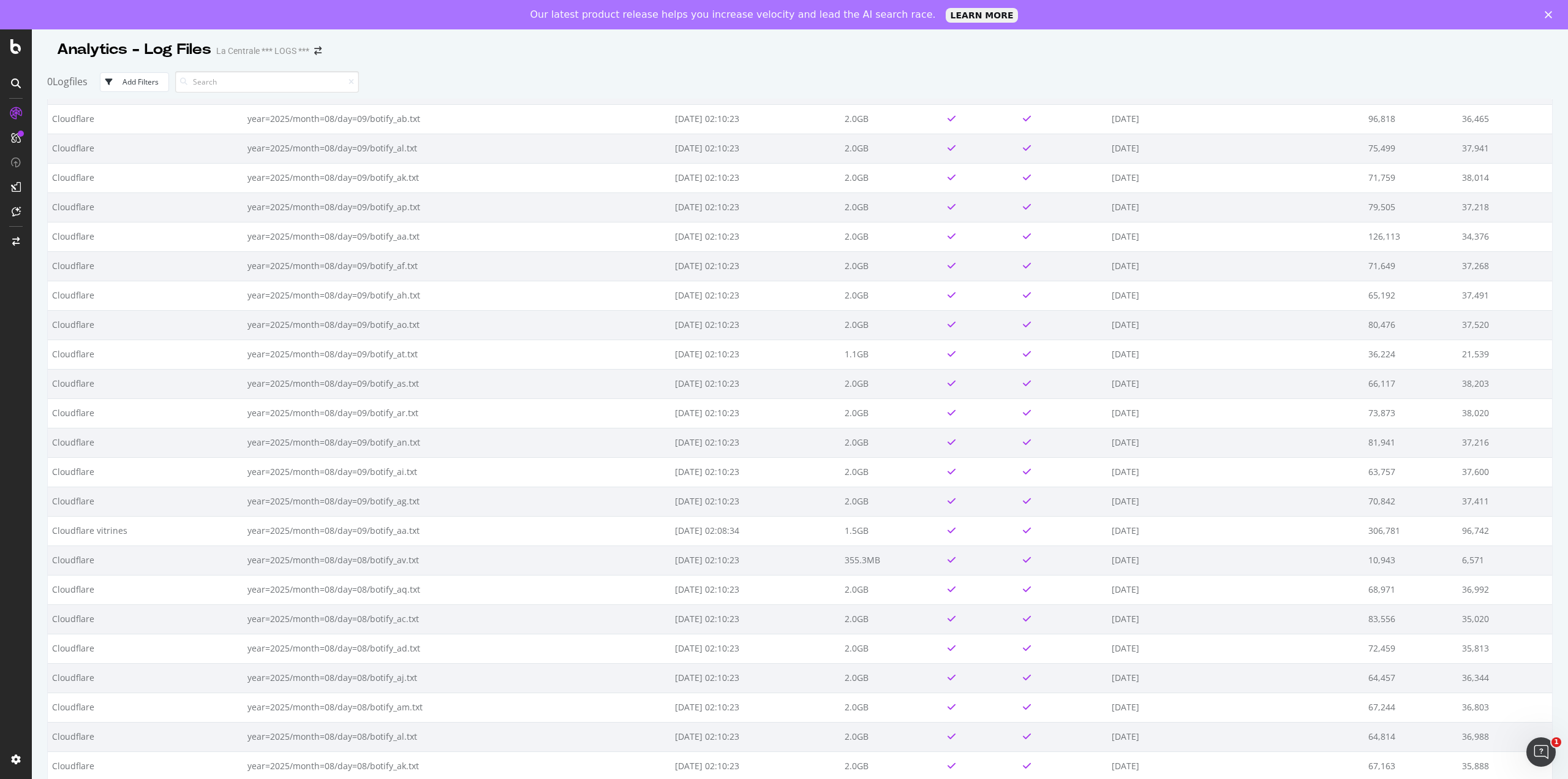
scroll to position [0, 0]
drag, startPoint x: 302, startPoint y: 148, endPoint x: 440, endPoint y: 119, distance: 141.0
click at [440, 119] on th "Filename" at bounding box center [456, 115] width 428 height 33
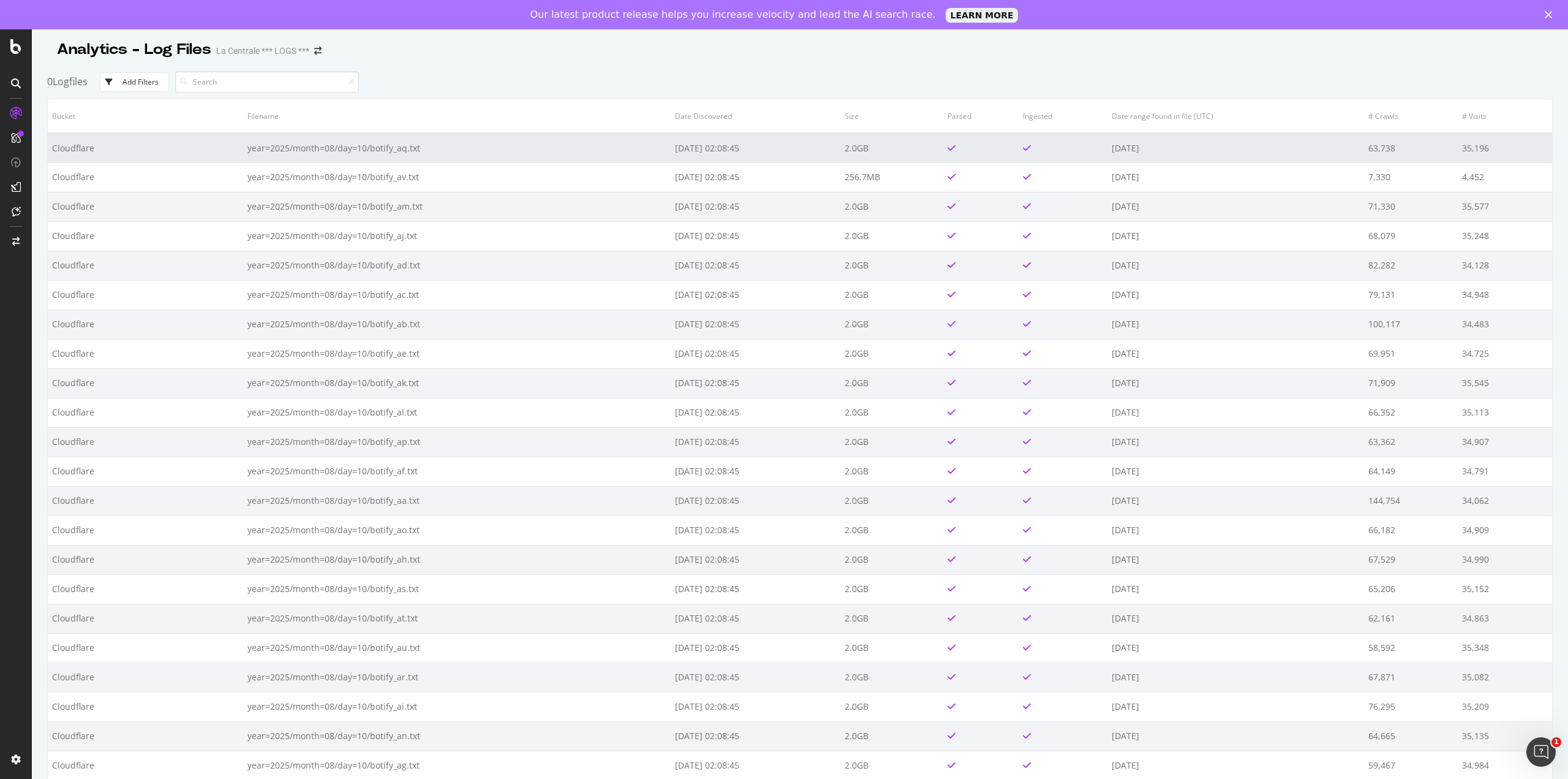
click at [496, 146] on td "year=2025/month=08/day=10/botify_aq.txt" at bounding box center [456, 147] width 428 height 29
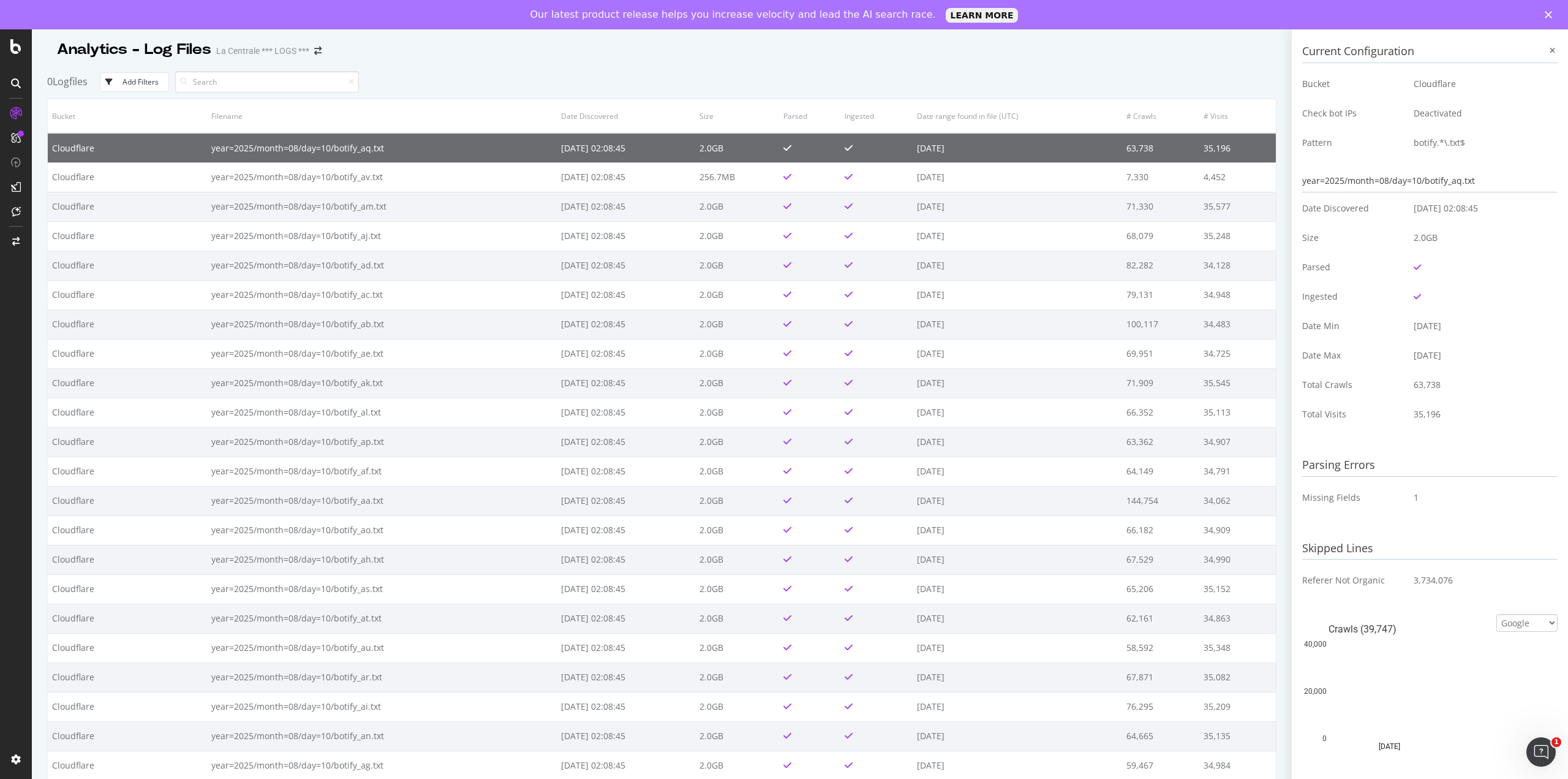
scroll to position [212, 0]
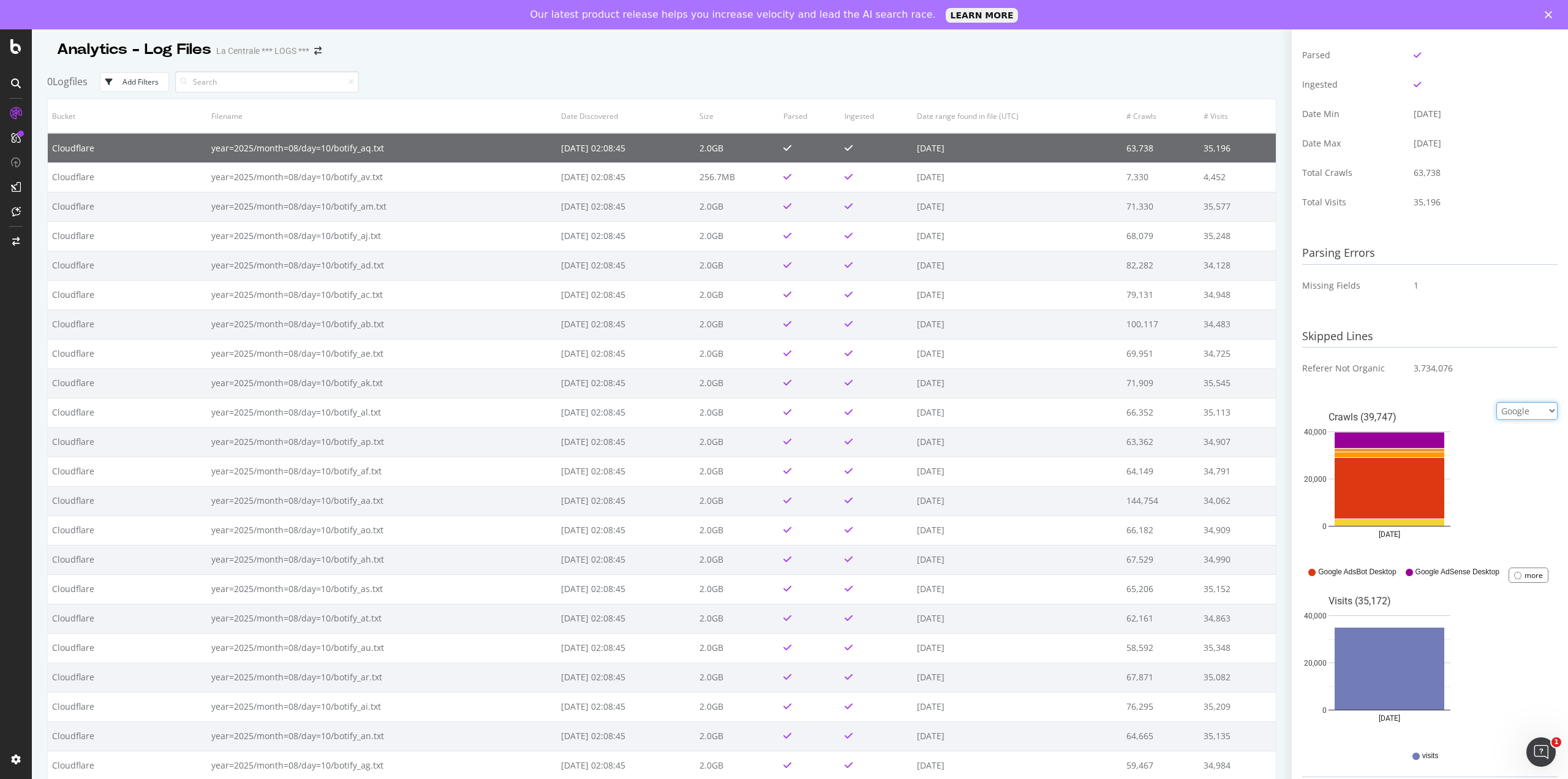
click at [1536, 410] on select "Google Bing OpenAI Other AI Bots" at bounding box center [1527, 411] width 61 height 18
click at [1496, 420] on select "Google Bing OpenAI Other AI Bots" at bounding box center [1527, 411] width 61 height 18
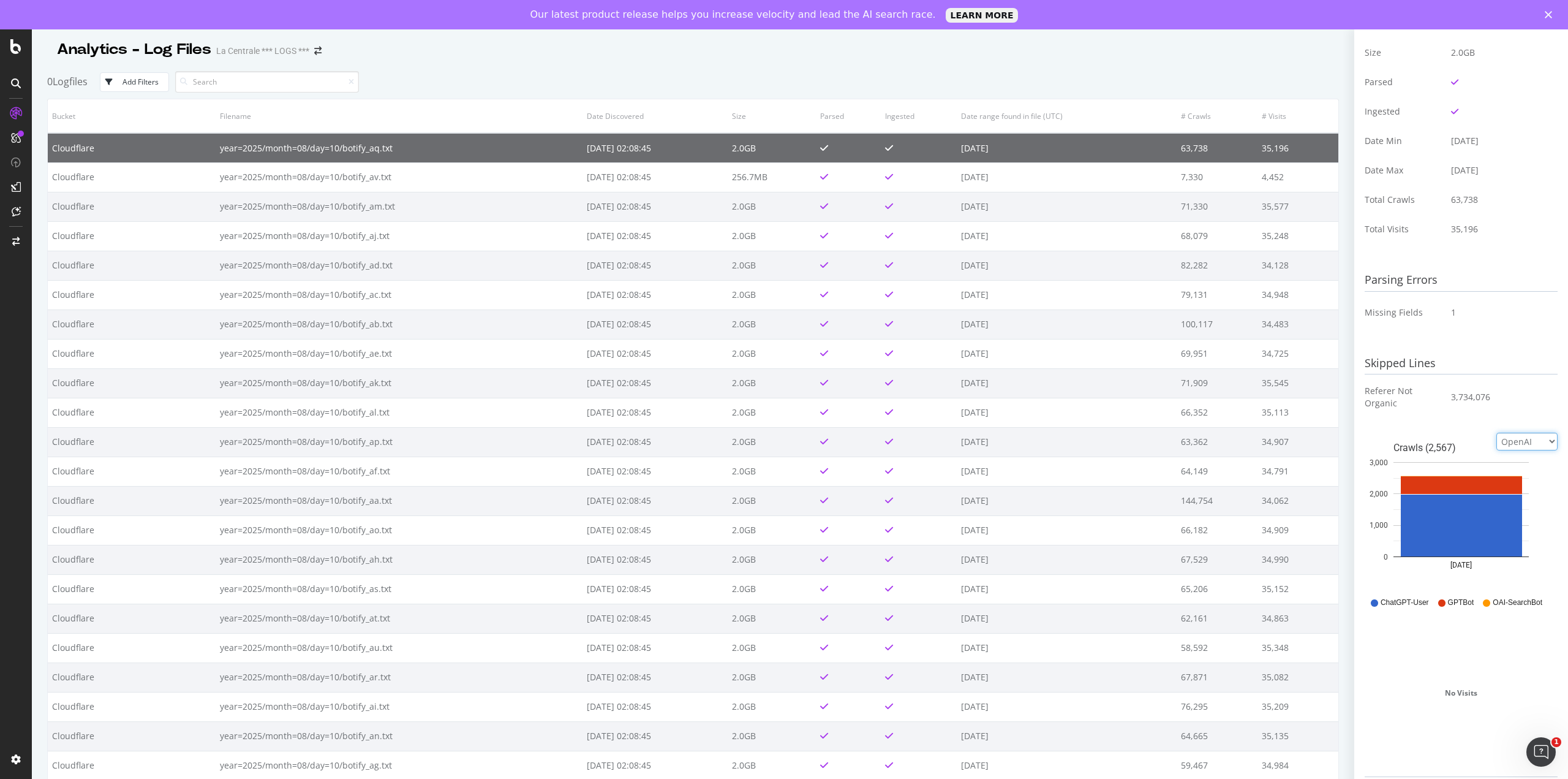
scroll to position [185, 0]
click at [1526, 436] on select "Google Bing OpenAI Other AI Bots" at bounding box center [1527, 442] width 61 height 18
click at [1496, 433] on select "Google Bing OpenAI Other AI Bots" at bounding box center [1527, 442] width 61 height 18
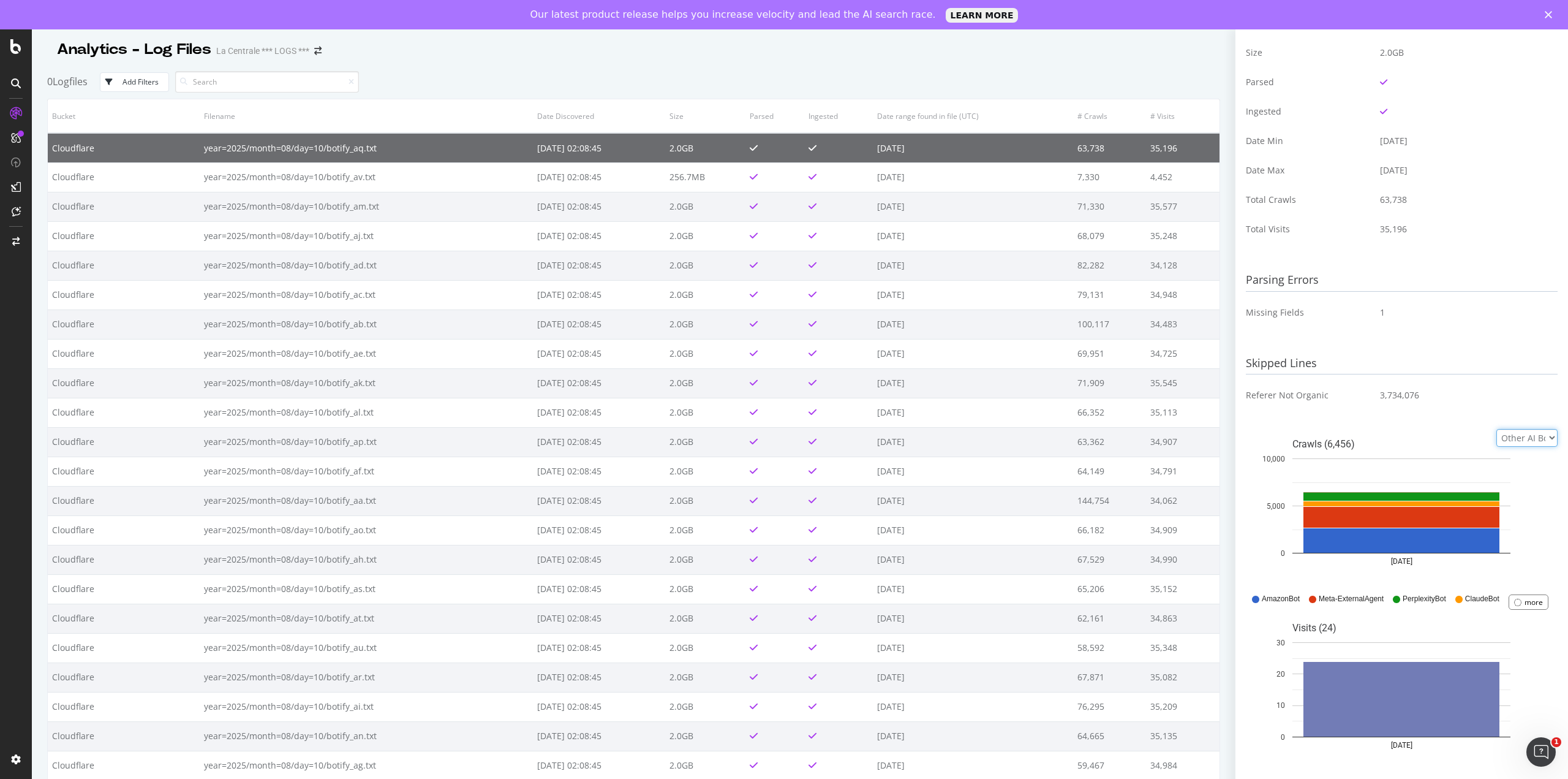
click at [1529, 440] on select "Google Bing OpenAI Other AI Bots" at bounding box center [1527, 438] width 61 height 18
select select "google"
click at [1496, 429] on select "Google Bing OpenAI Other AI Bots" at bounding box center [1527, 438] width 61 height 18
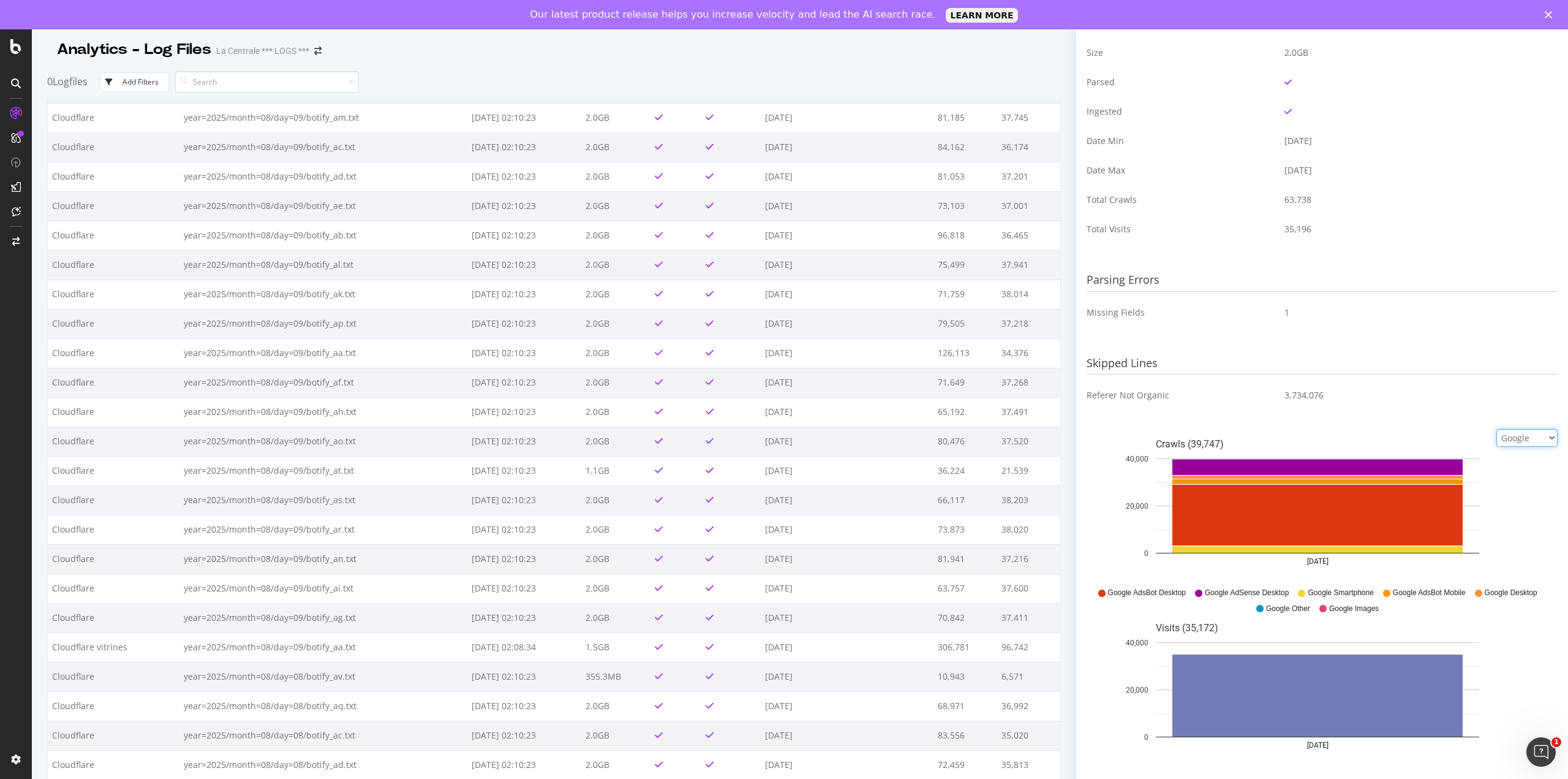
scroll to position [0, 0]
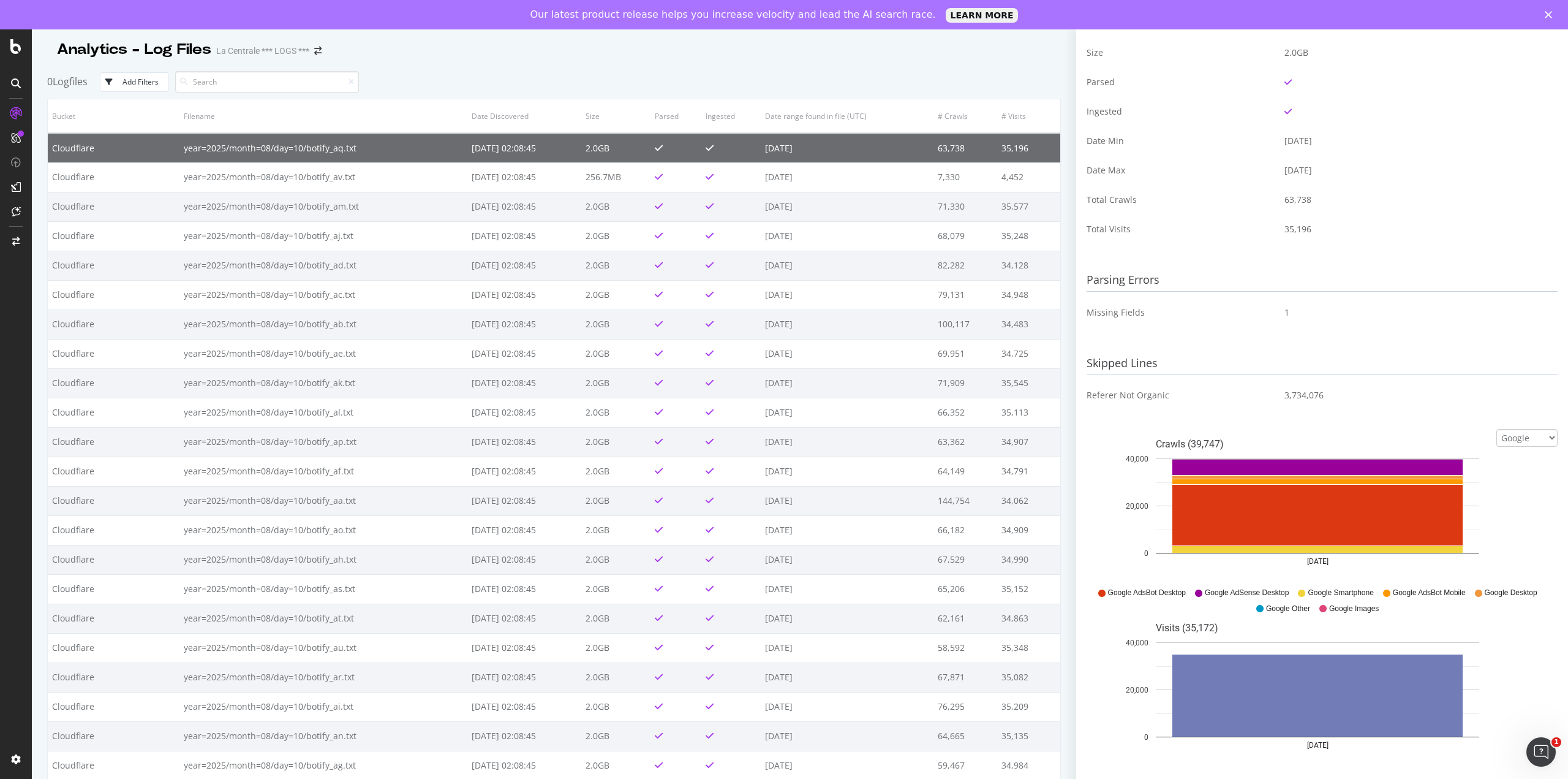
click at [1550, 12] on icon "Fermer" at bounding box center [1548, 14] width 8 height 8
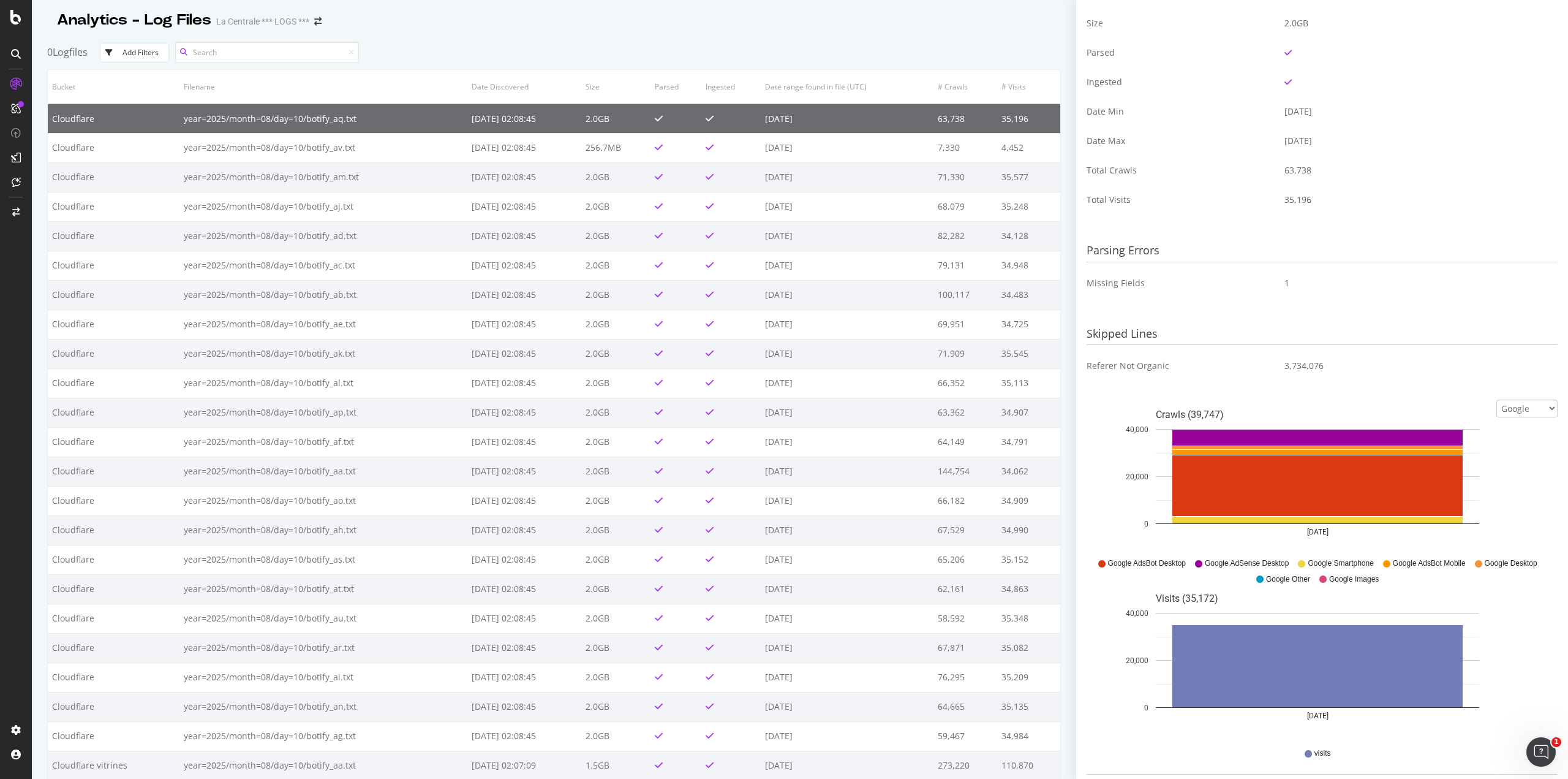
click at [315, 48] on input at bounding box center [267, 52] width 184 height 21
click at [193, 117] on td "year=2025/month=08/day=10/botify_aq.txt" at bounding box center [323, 118] width 288 height 29
click at [304, 124] on td "year=2025/month=08/day=10/botify_aq.txt" at bounding box center [323, 118] width 288 height 29
click at [17, 54] on icon at bounding box center [16, 54] width 10 height 10
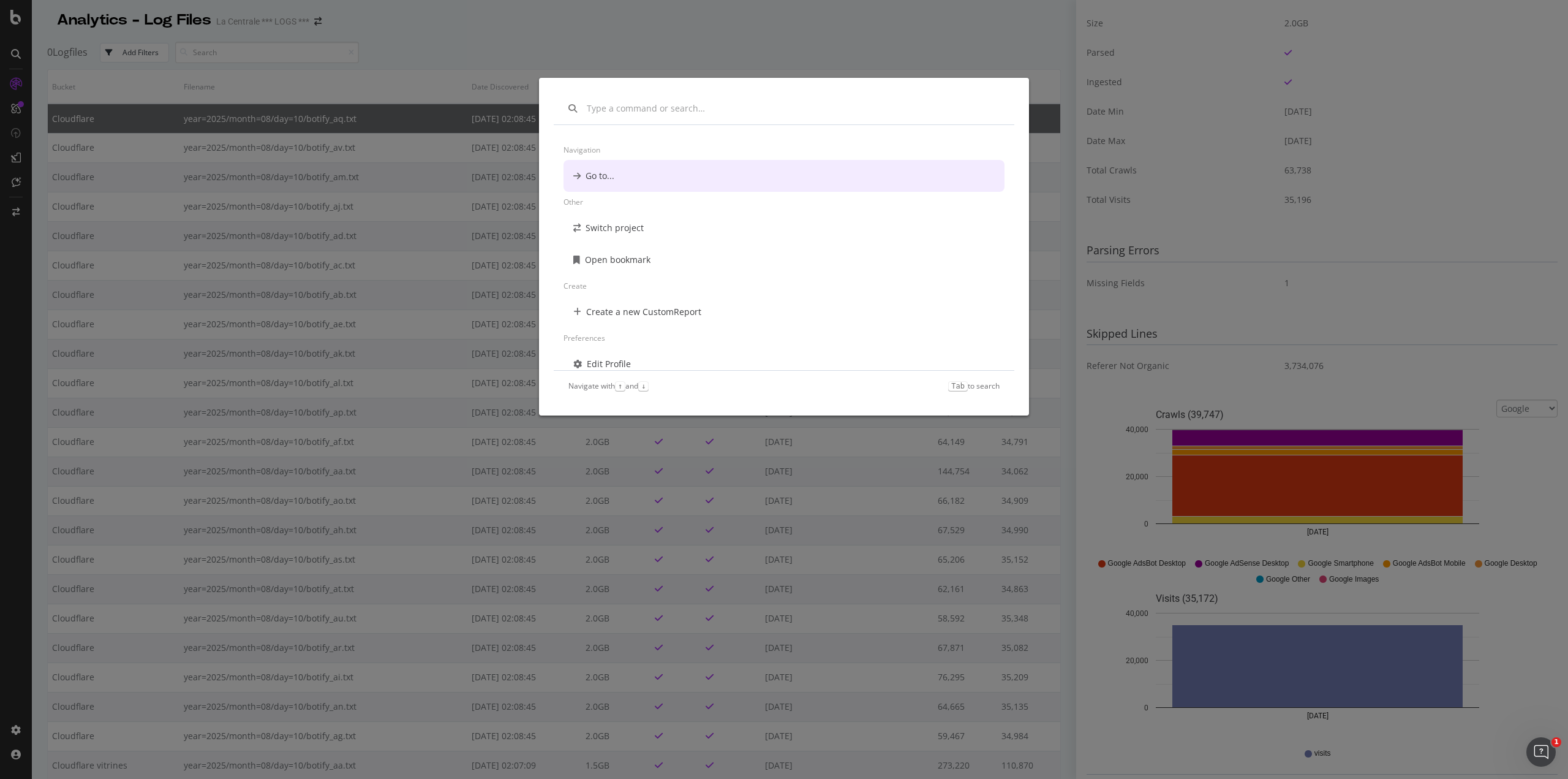
click at [18, 20] on div "Navigation Go to... Other Switch project Open bookmark Create Create a new Cust…" at bounding box center [784, 389] width 1568 height 779
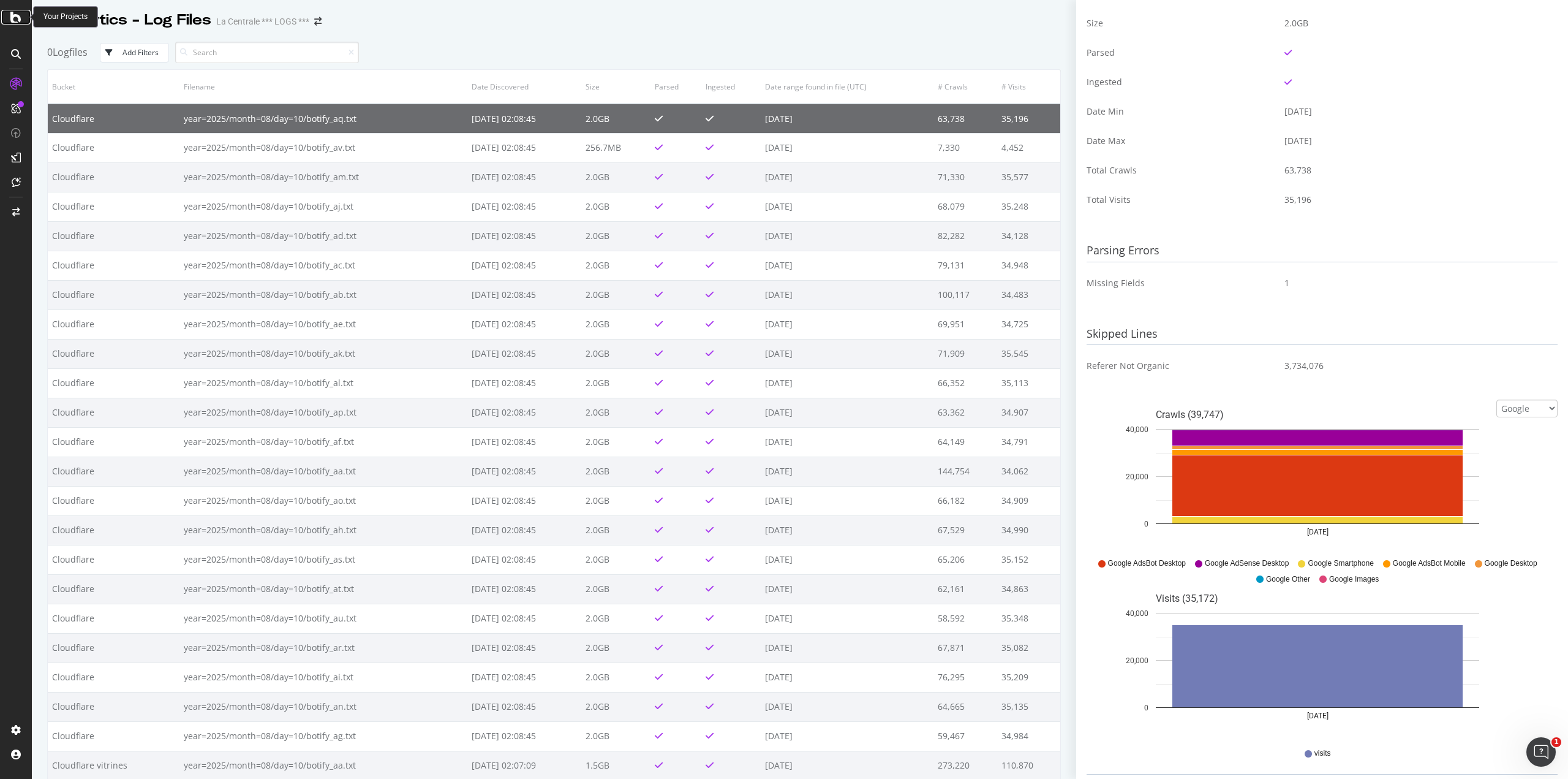
click at [18, 20] on icon at bounding box center [16, 17] width 11 height 15
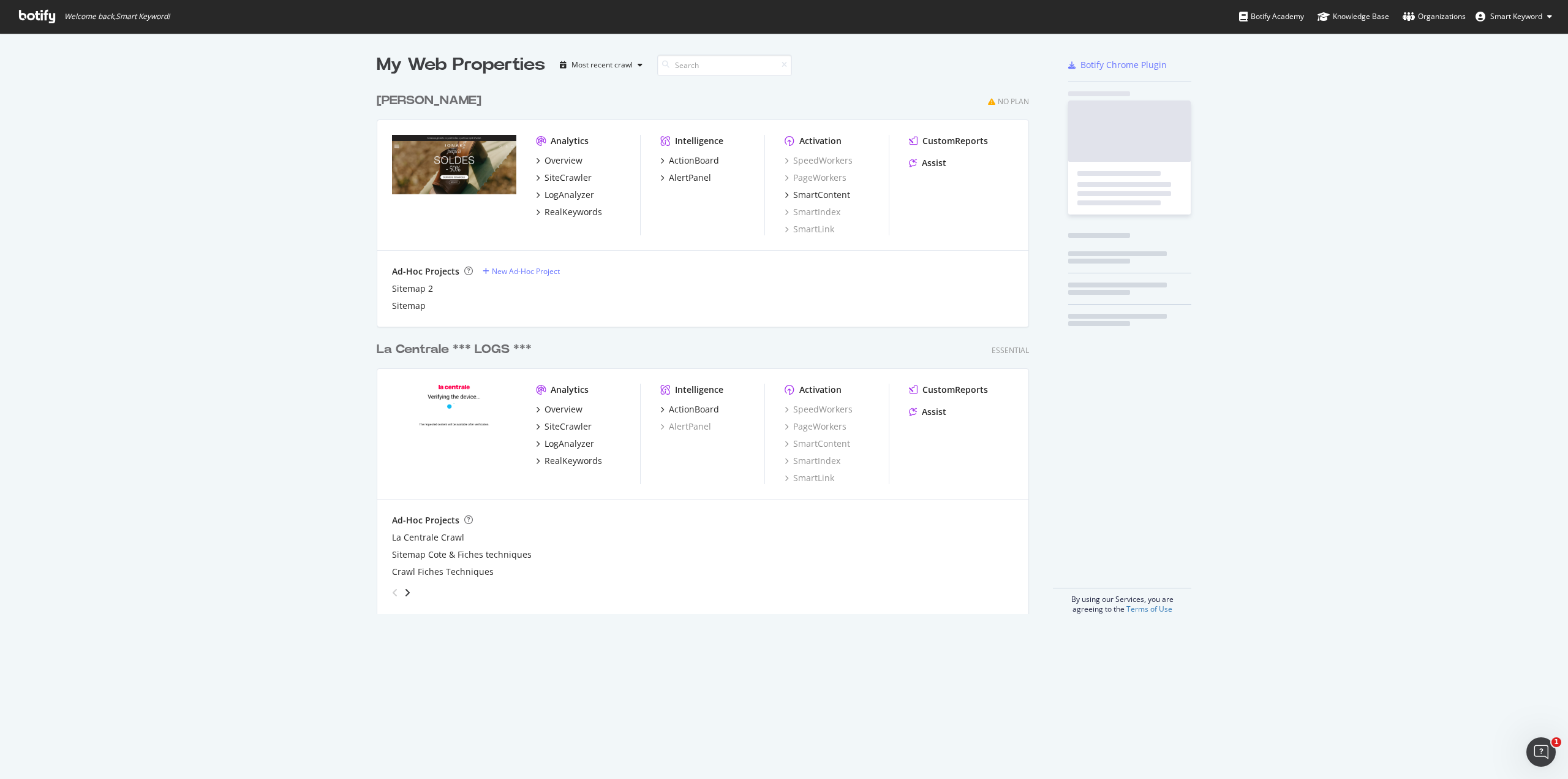
scroll to position [769, 1550]
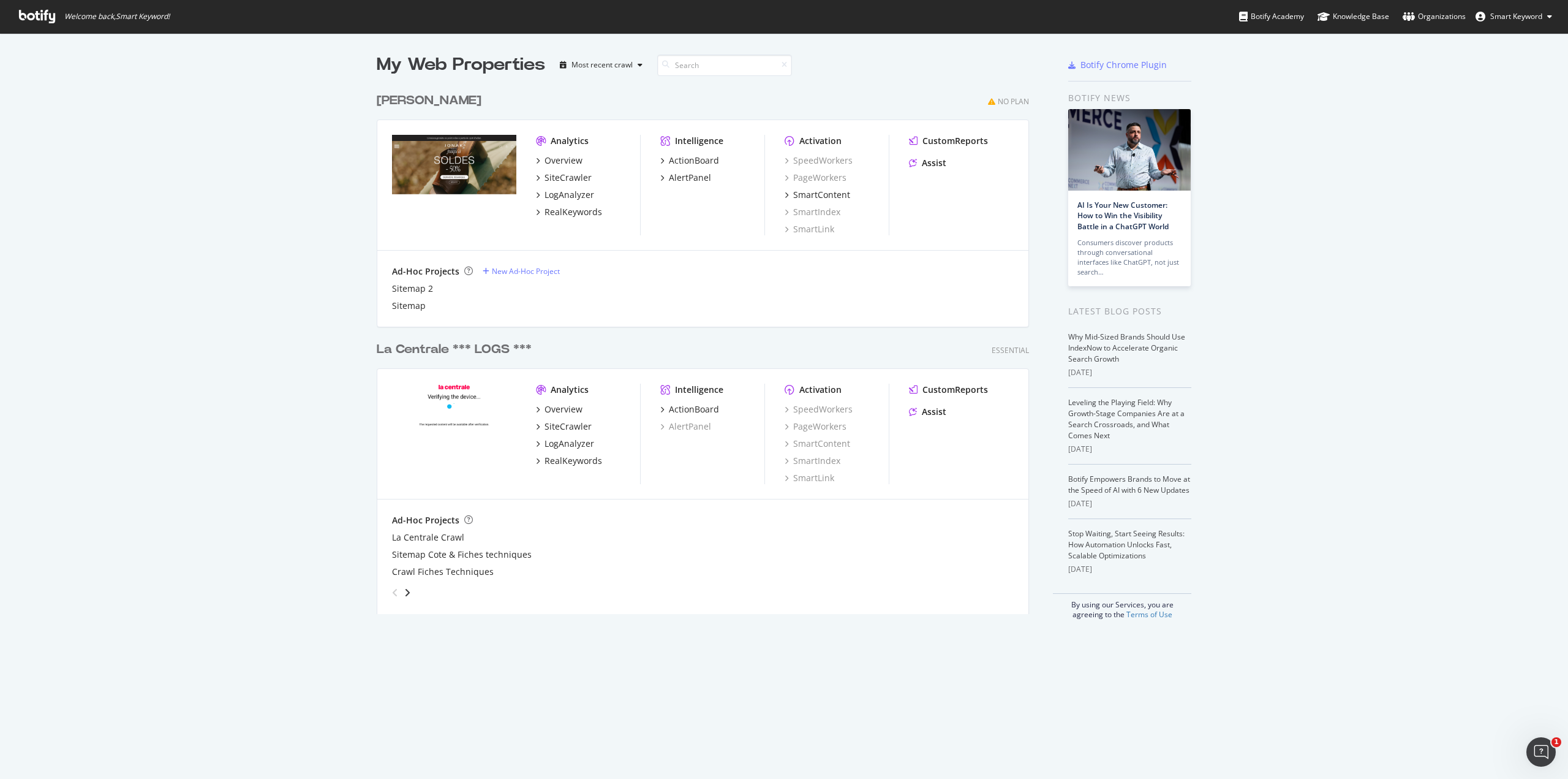
click at [482, 348] on div "La Centrale *** LOGS ***" at bounding box center [454, 350] width 155 height 18
